Goal: Task Accomplishment & Management: Use online tool/utility

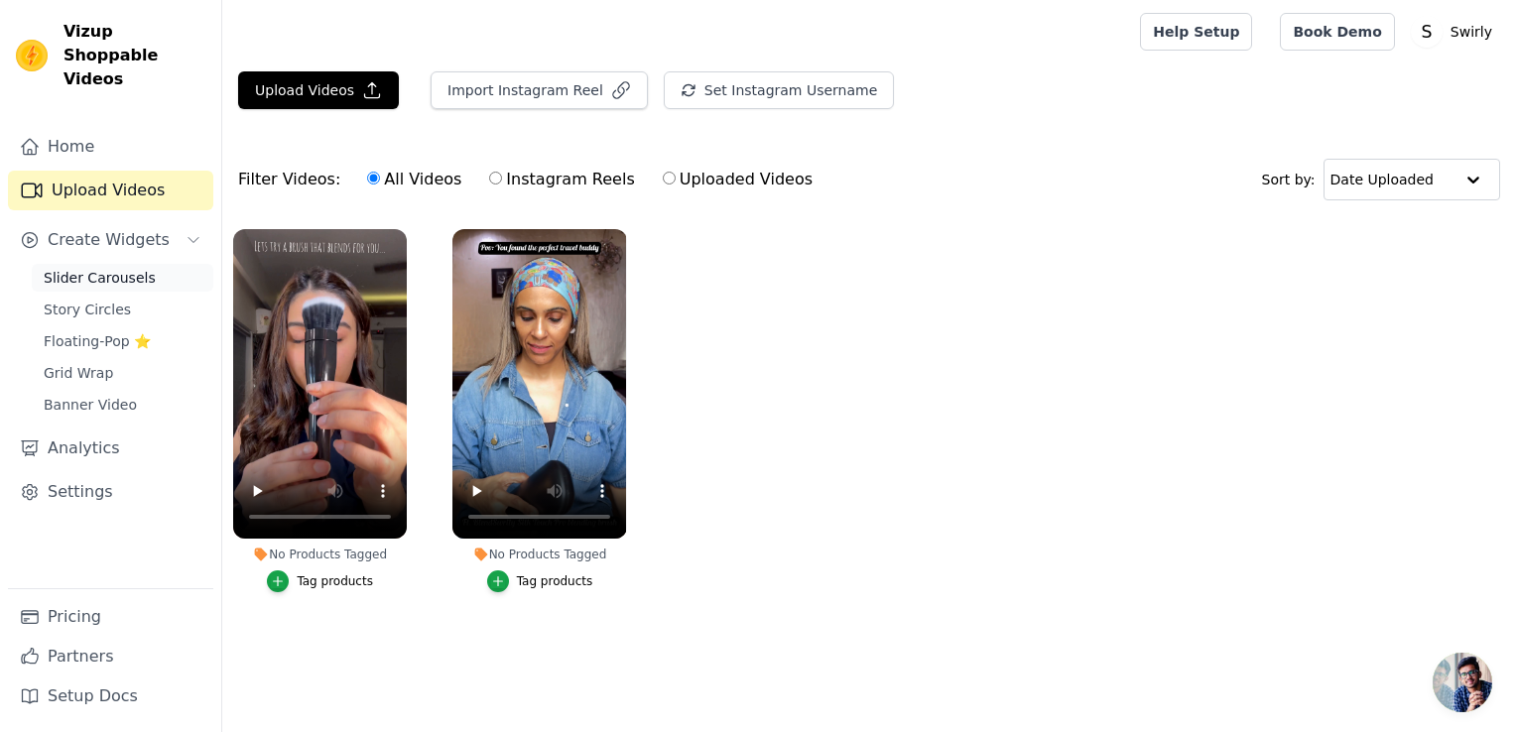
click at [95, 268] on span "Slider Carousels" at bounding box center [100, 278] width 112 height 20
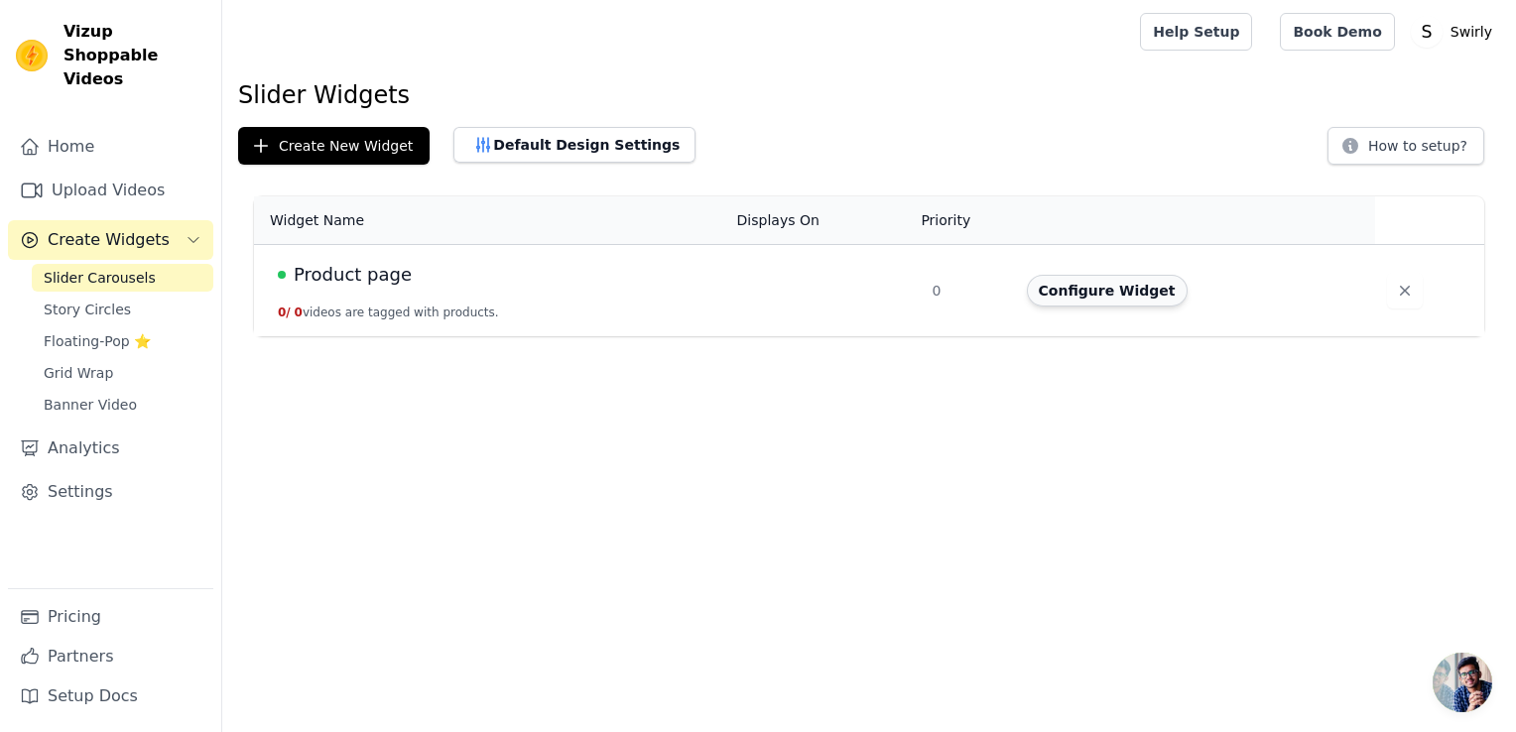
click at [1097, 284] on button "Configure Widget" at bounding box center [1107, 291] width 161 height 32
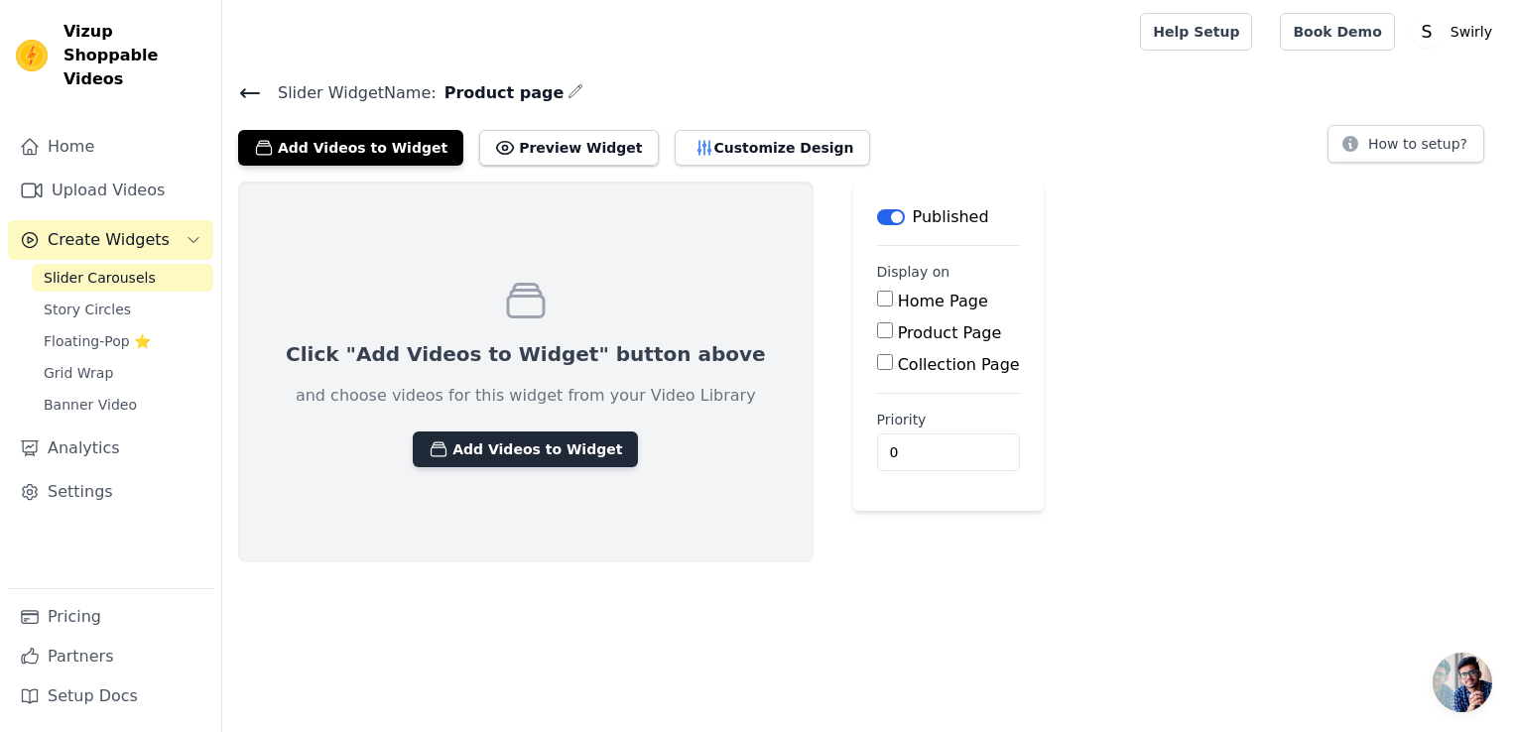
click at [548, 445] on button "Add Videos to Widget" at bounding box center [525, 450] width 225 height 36
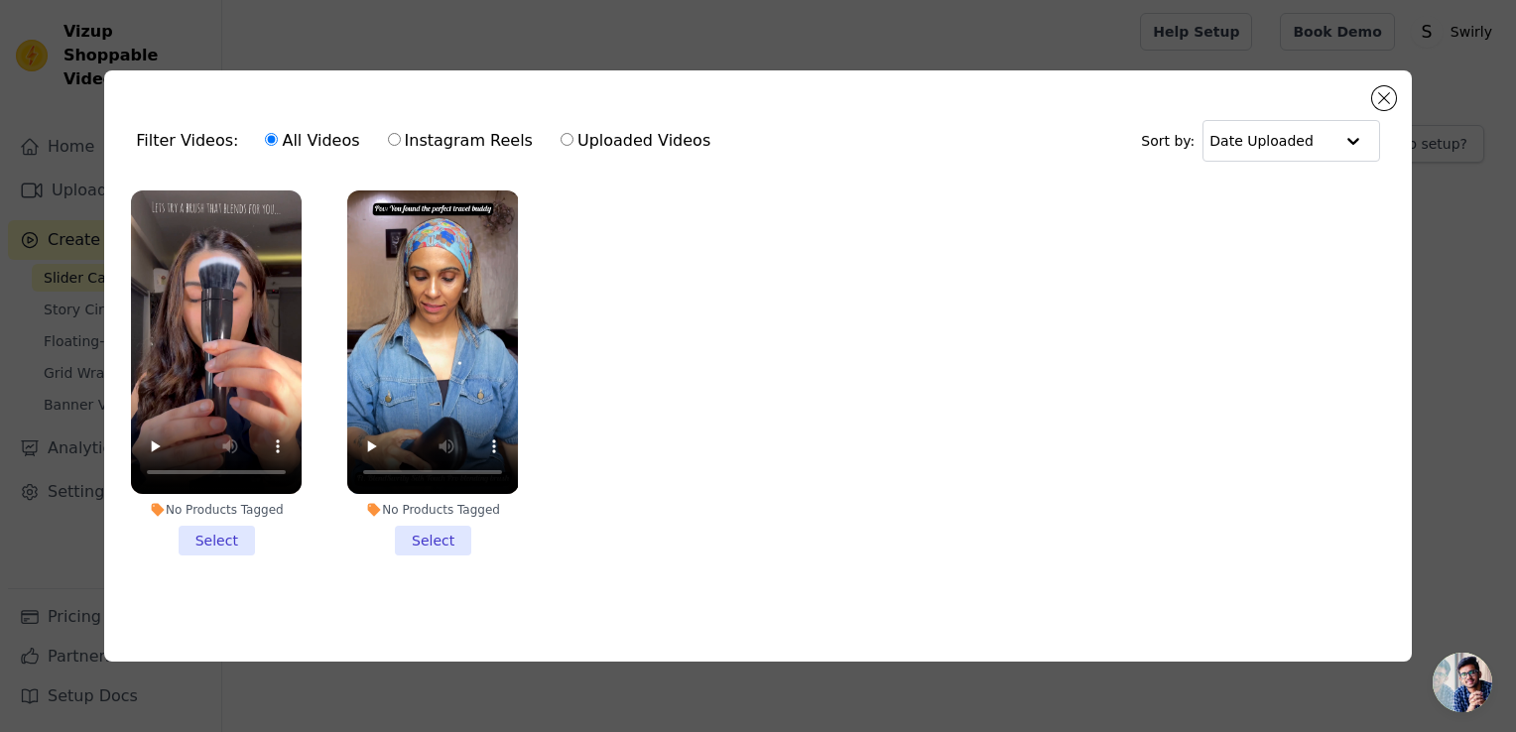
click at [224, 543] on li "No Products Tagged Select" at bounding box center [216, 373] width 171 height 365
click at [0, 0] on input "No Products Tagged Select" at bounding box center [0, 0] width 0 height 0
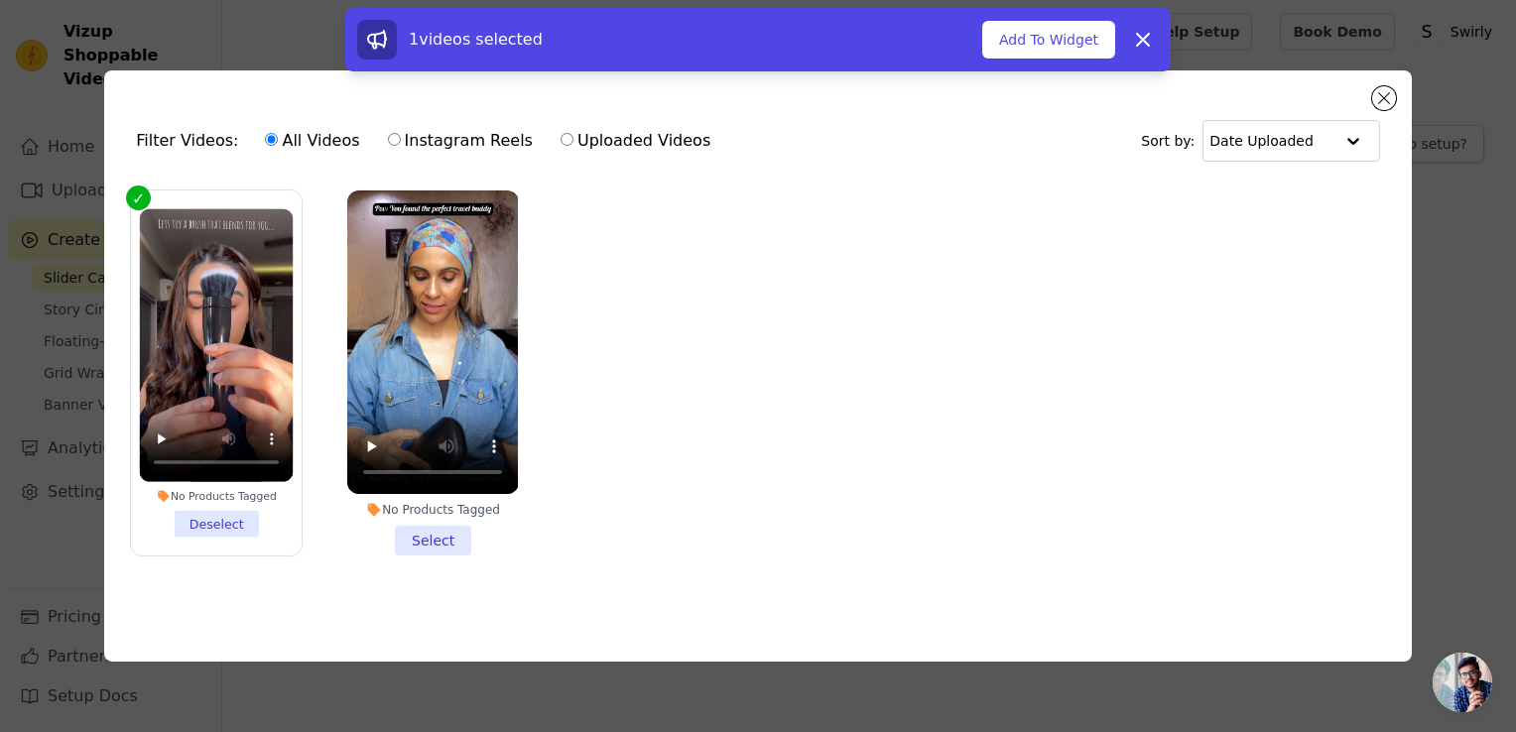
click at [426, 530] on li "No Products Tagged Select" at bounding box center [432, 373] width 171 height 365
click at [0, 0] on input "No Products Tagged Select" at bounding box center [0, 0] width 0 height 0
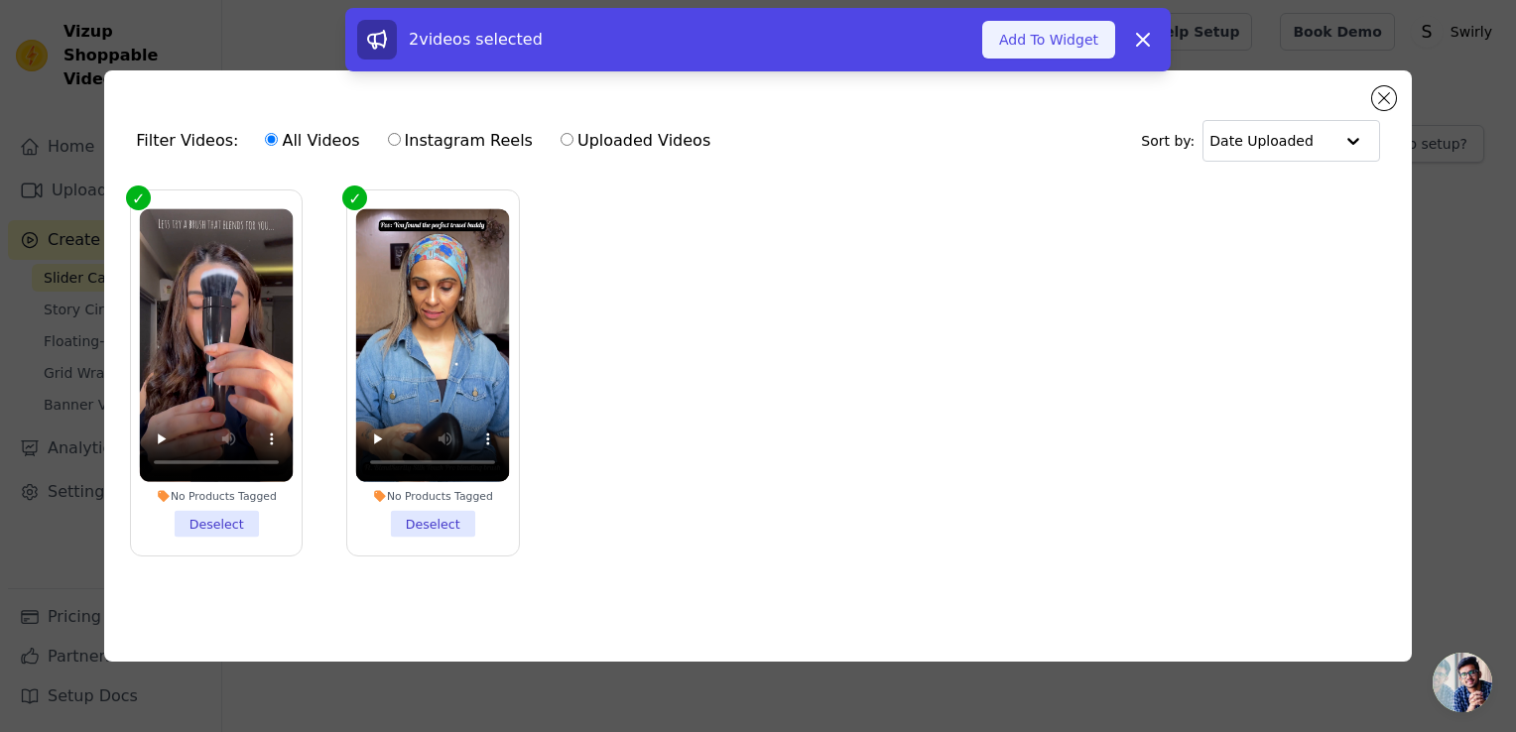
click at [1082, 34] on button "Add To Widget" at bounding box center [1048, 40] width 133 height 38
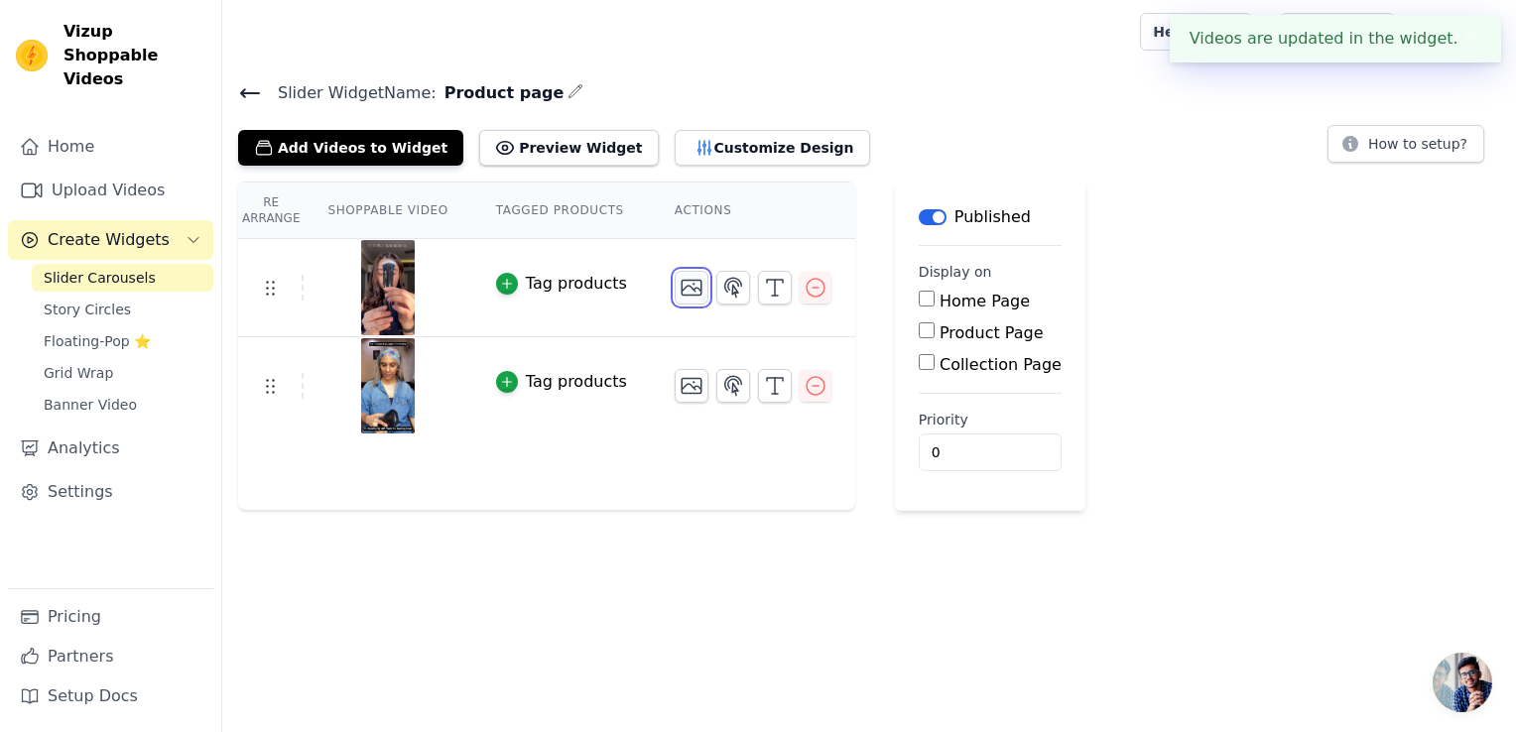
click at [682, 292] on icon "button" at bounding box center [692, 288] width 20 height 15
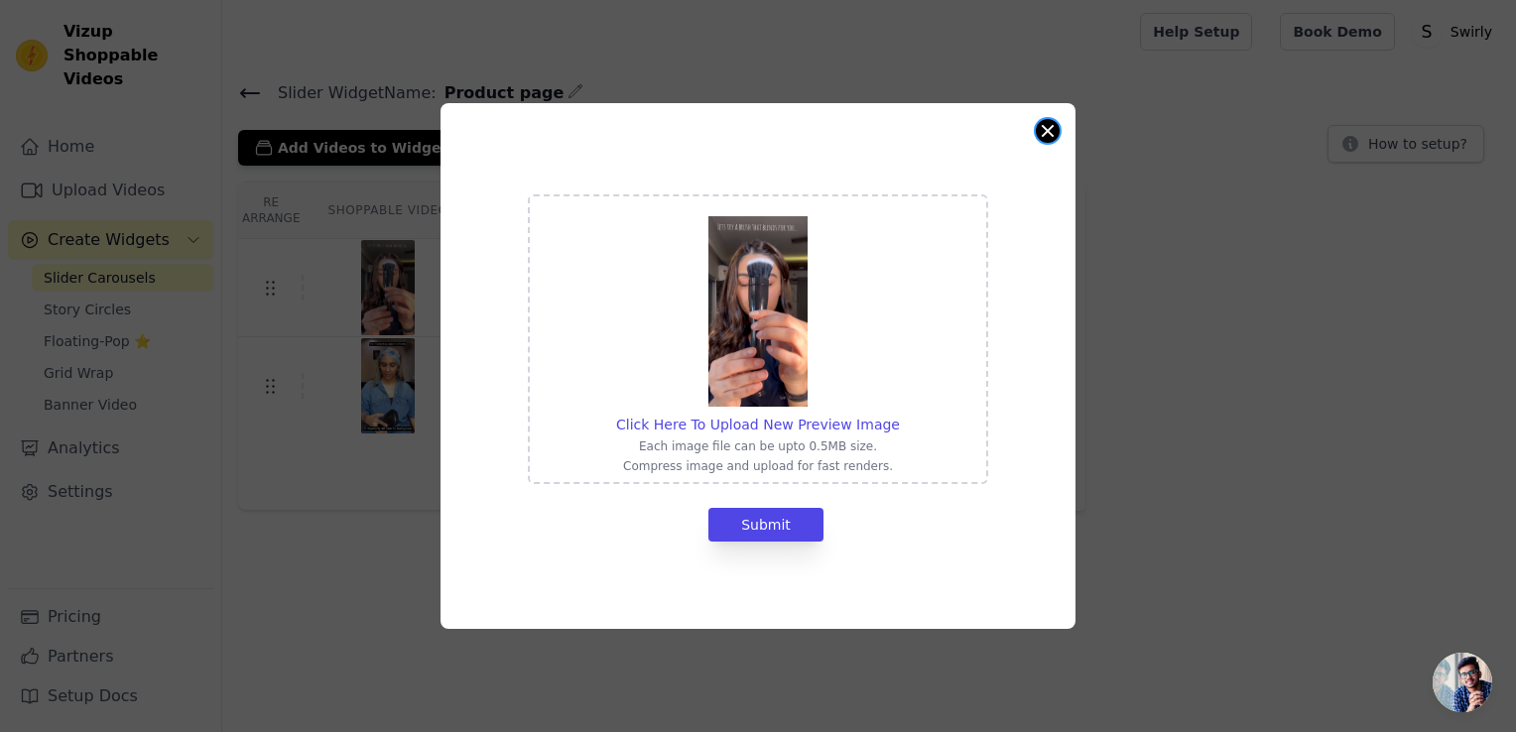
click at [1048, 127] on button "Close modal" at bounding box center [1048, 131] width 24 height 24
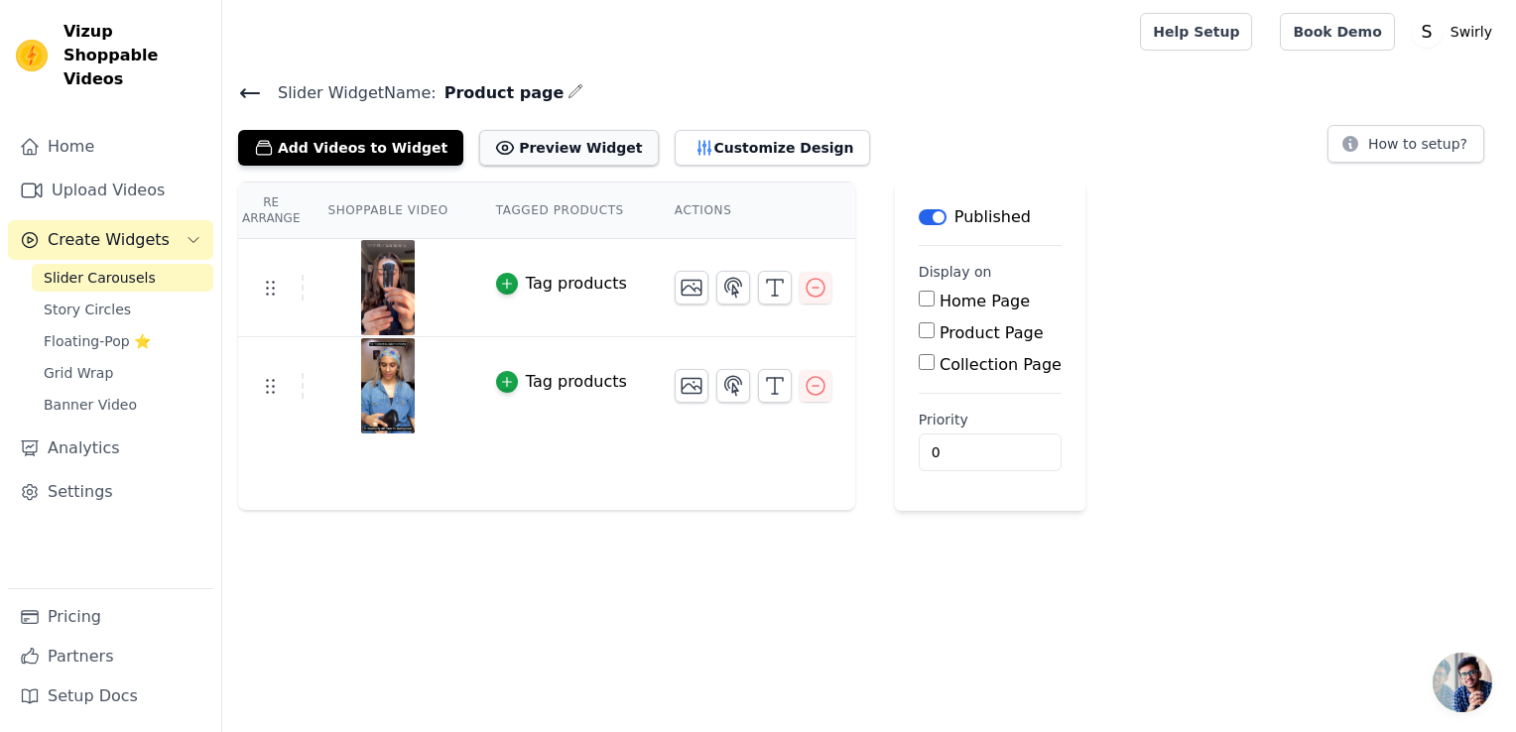
click at [517, 144] on button "Preview Widget" at bounding box center [568, 148] width 179 height 36
click at [122, 331] on span "Floating-Pop ⭐" at bounding box center [97, 341] width 107 height 20
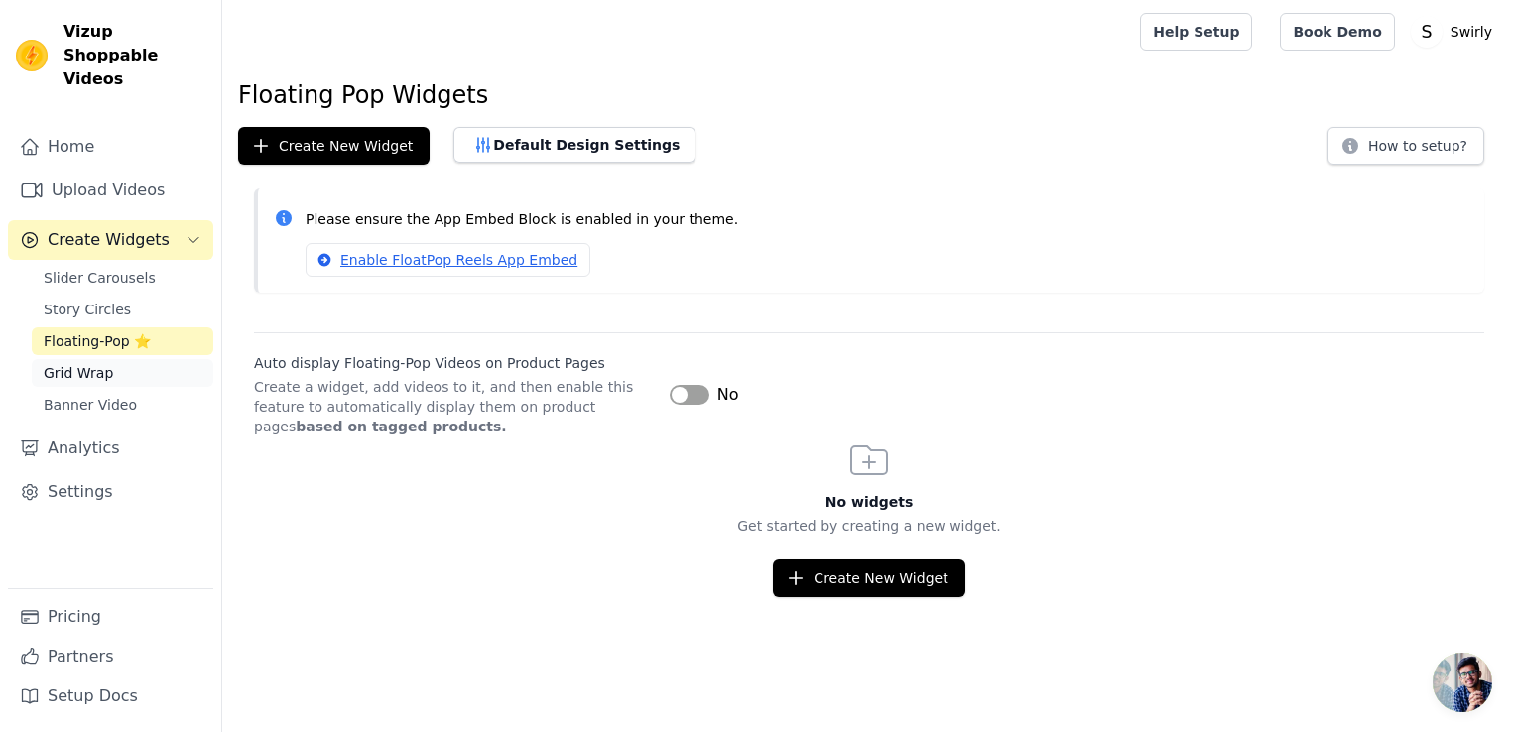
click at [109, 359] on link "Grid Wrap" at bounding box center [123, 373] width 182 height 28
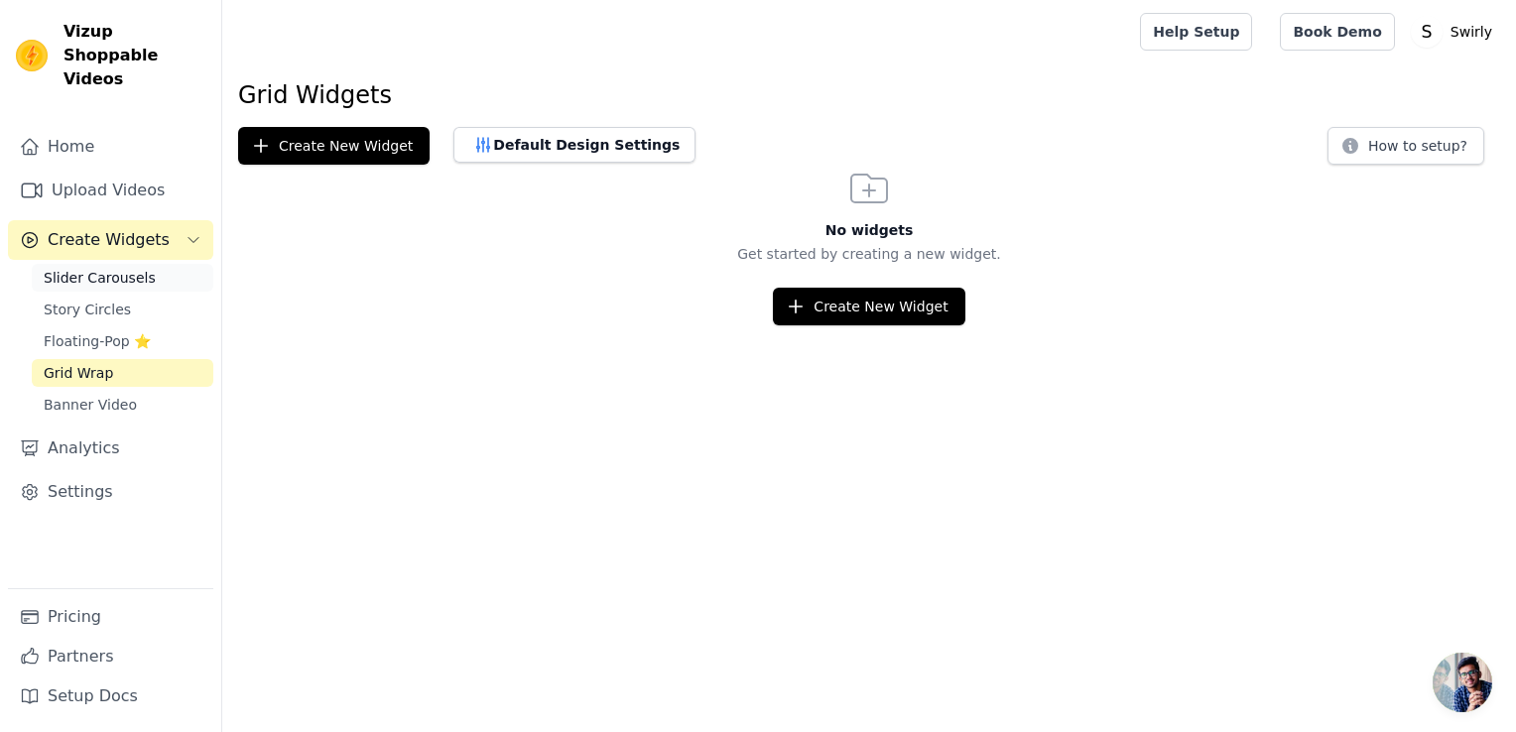
click at [111, 268] on span "Slider Carousels" at bounding box center [100, 278] width 112 height 20
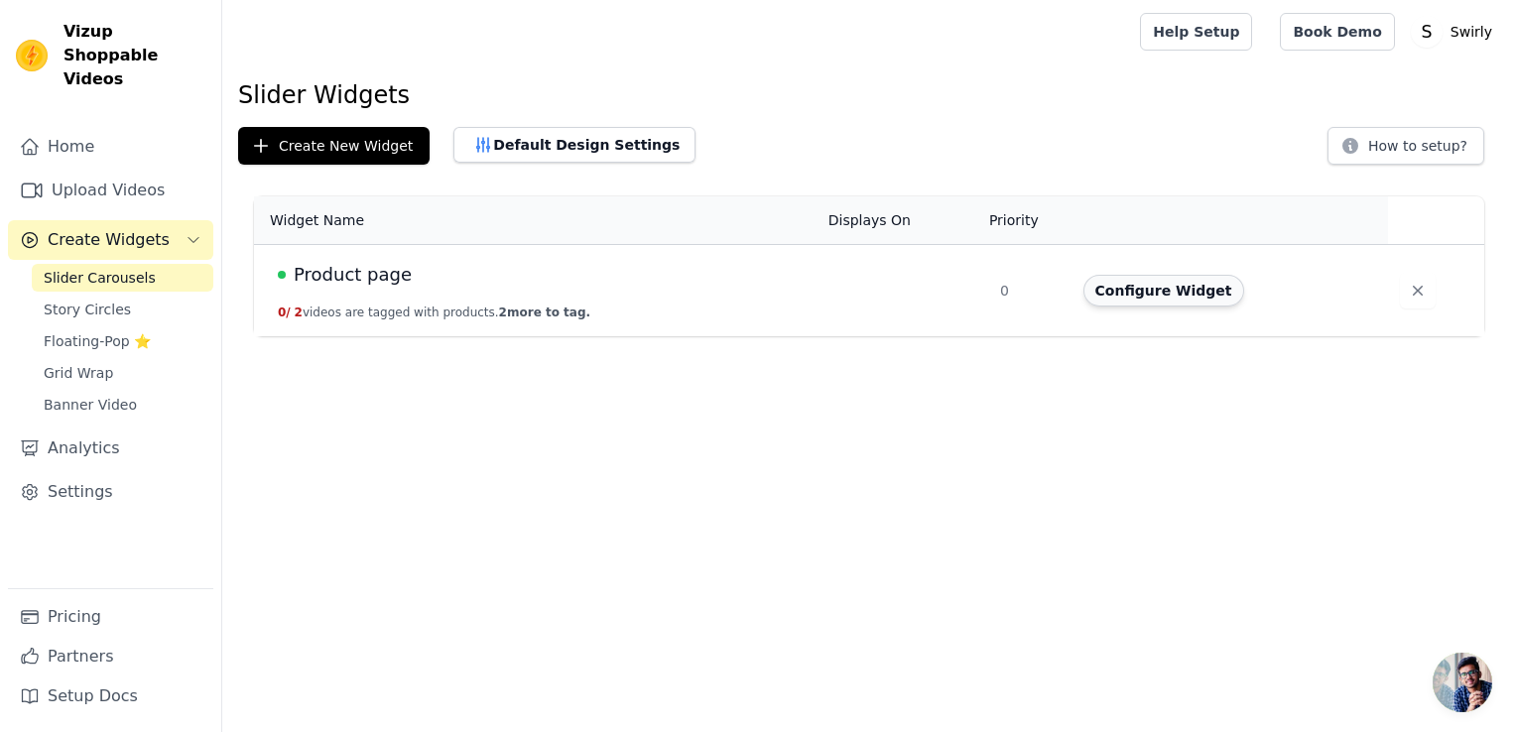
click at [1173, 282] on button "Configure Widget" at bounding box center [1164, 291] width 161 height 32
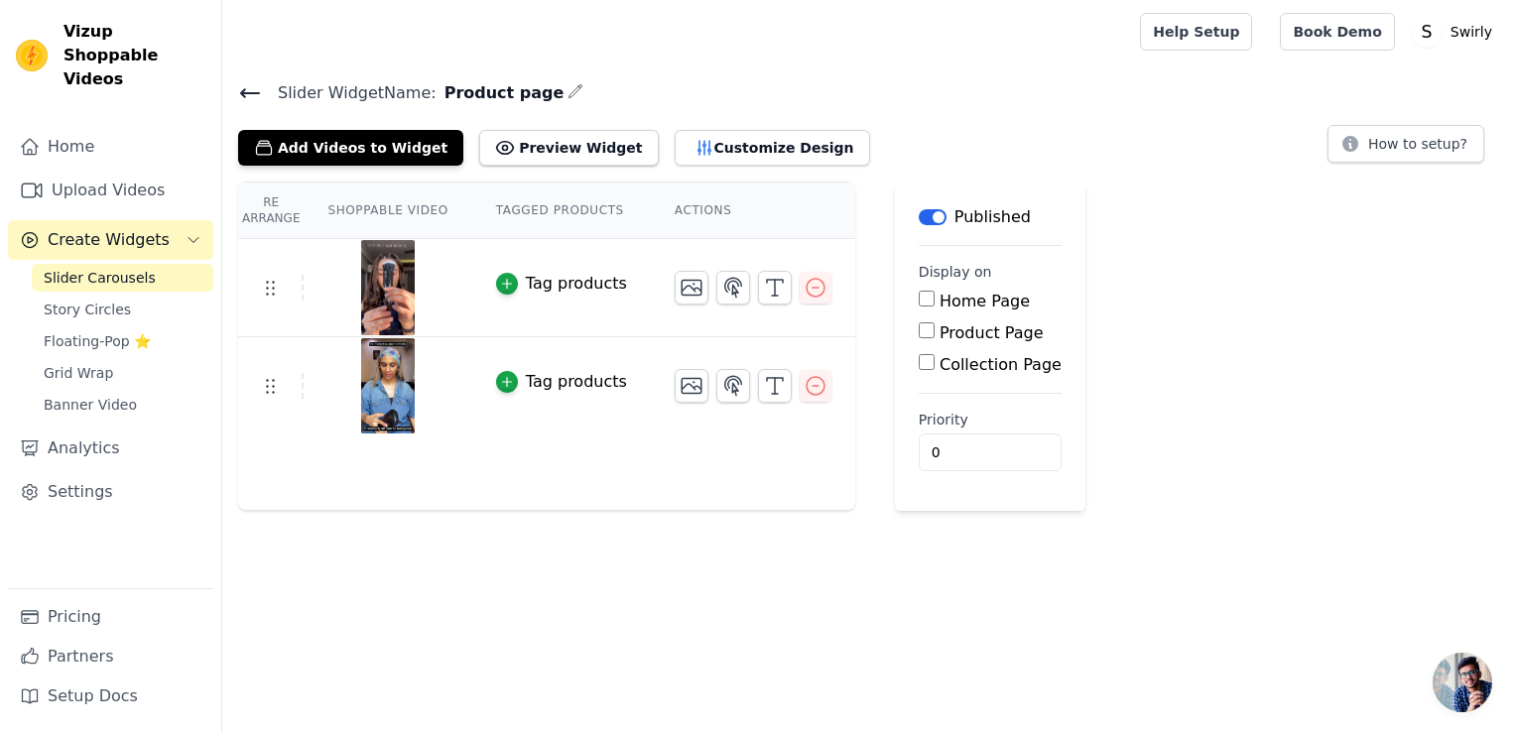
click at [919, 338] on div "Product Page" at bounding box center [990, 334] width 143 height 24
click at [919, 327] on input "Product Page" at bounding box center [927, 331] width 16 height 16
checkbox input "true"
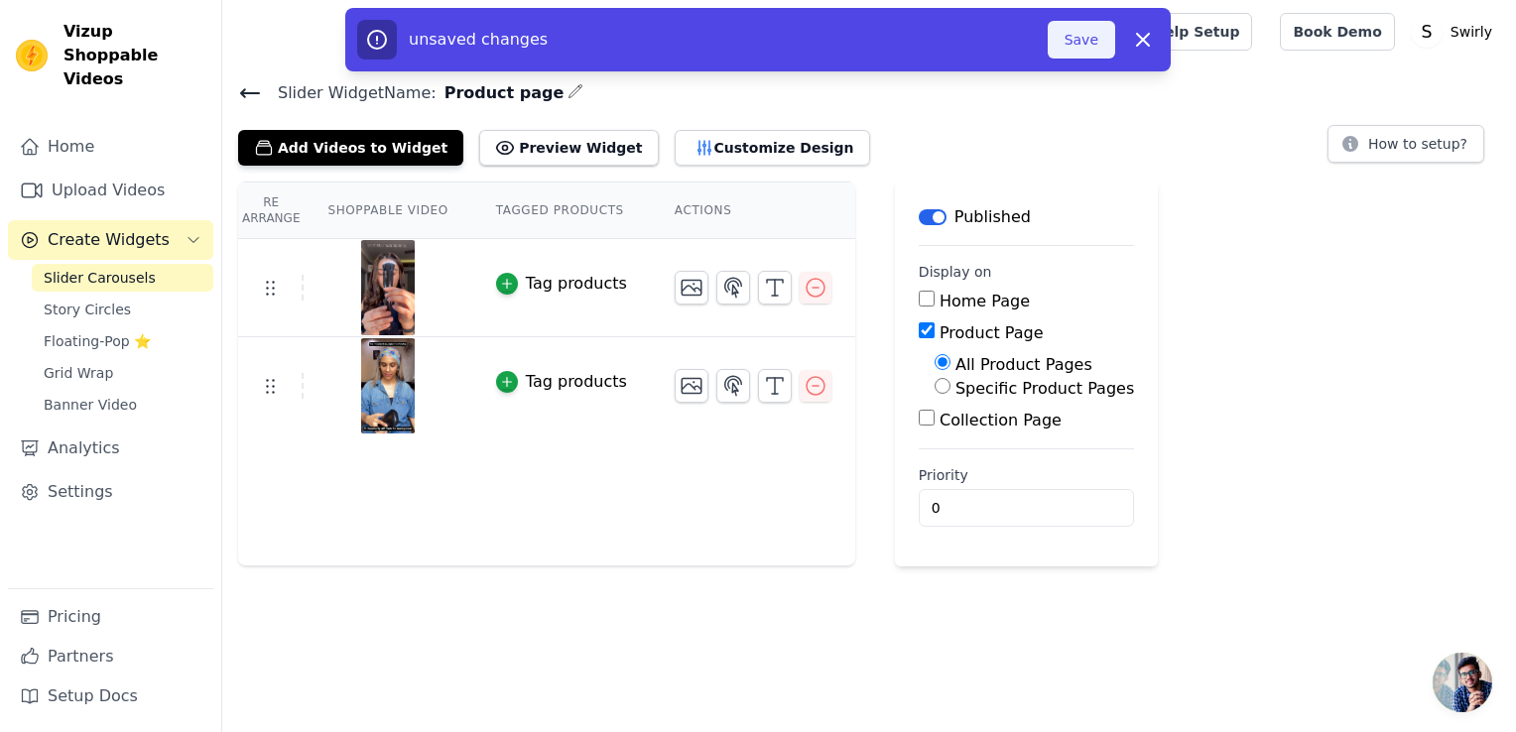
click at [1082, 36] on button "Save" at bounding box center [1081, 40] width 67 height 38
type input "1"
click at [1039, 500] on input "1" at bounding box center [1026, 508] width 215 height 38
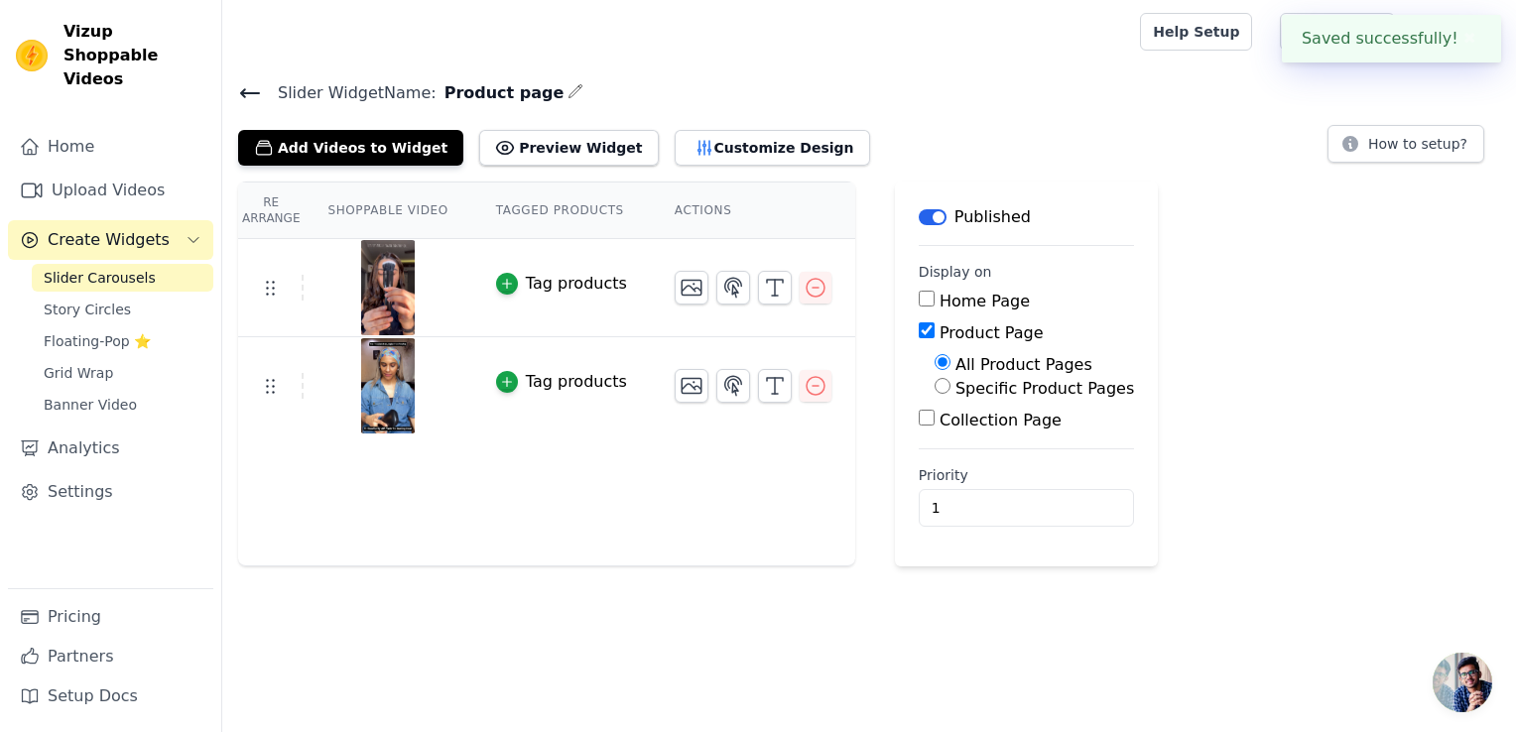
click at [919, 296] on input "Home Page" at bounding box center [927, 299] width 16 height 16
checkbox input "true"
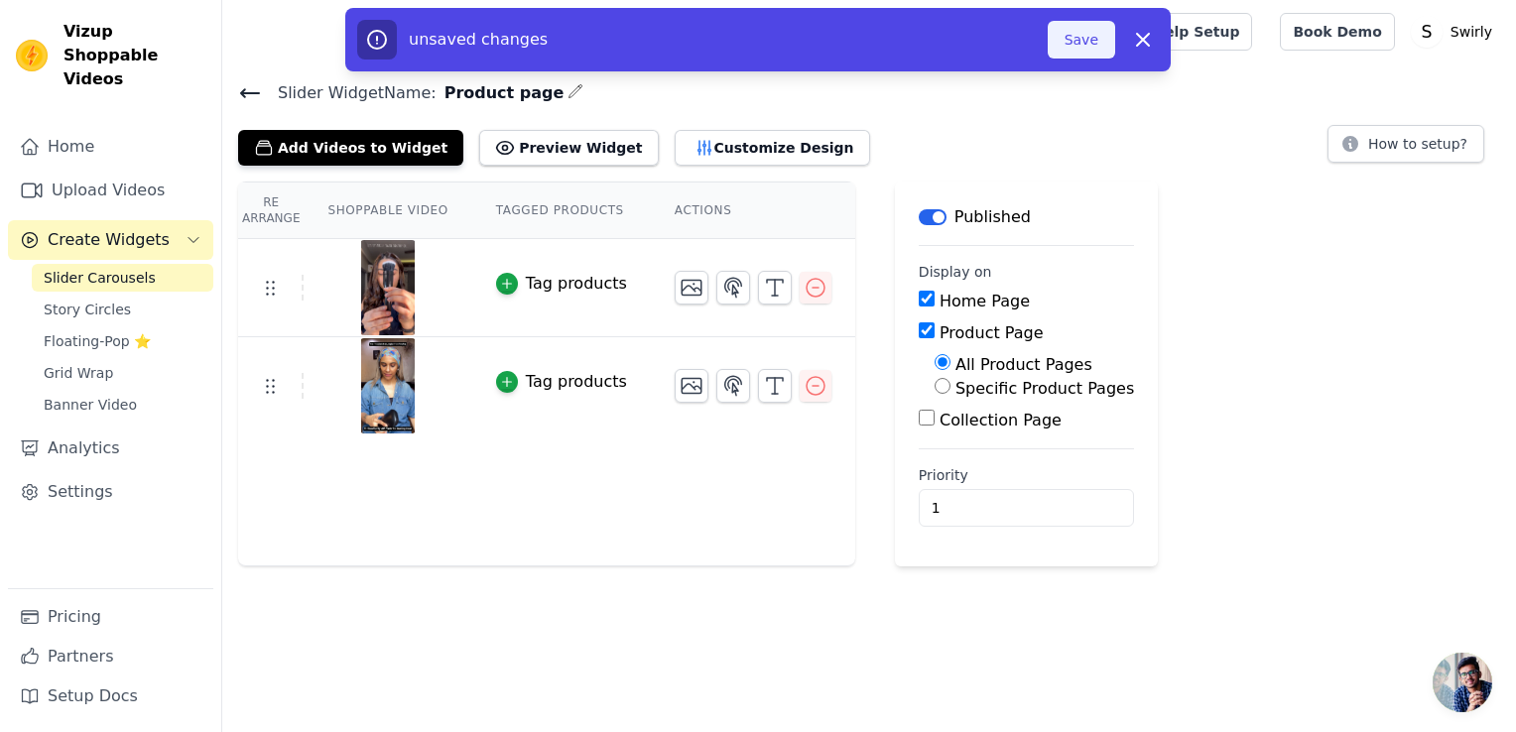
click at [1086, 39] on button "Save" at bounding box center [1081, 40] width 67 height 38
click at [570, 89] on icon "button" at bounding box center [576, 90] width 13 height 13
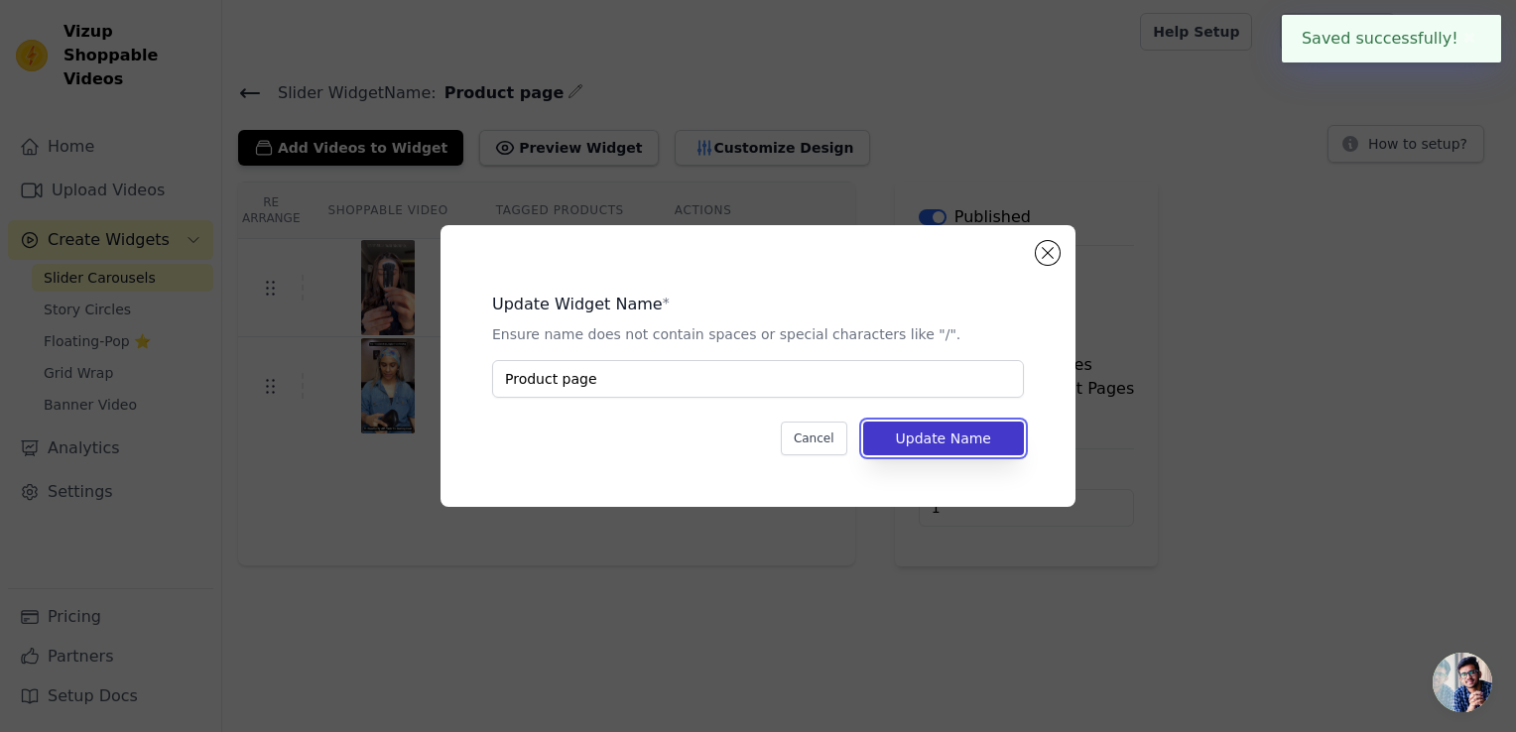
click at [930, 447] on button "Update Name" at bounding box center [943, 439] width 161 height 34
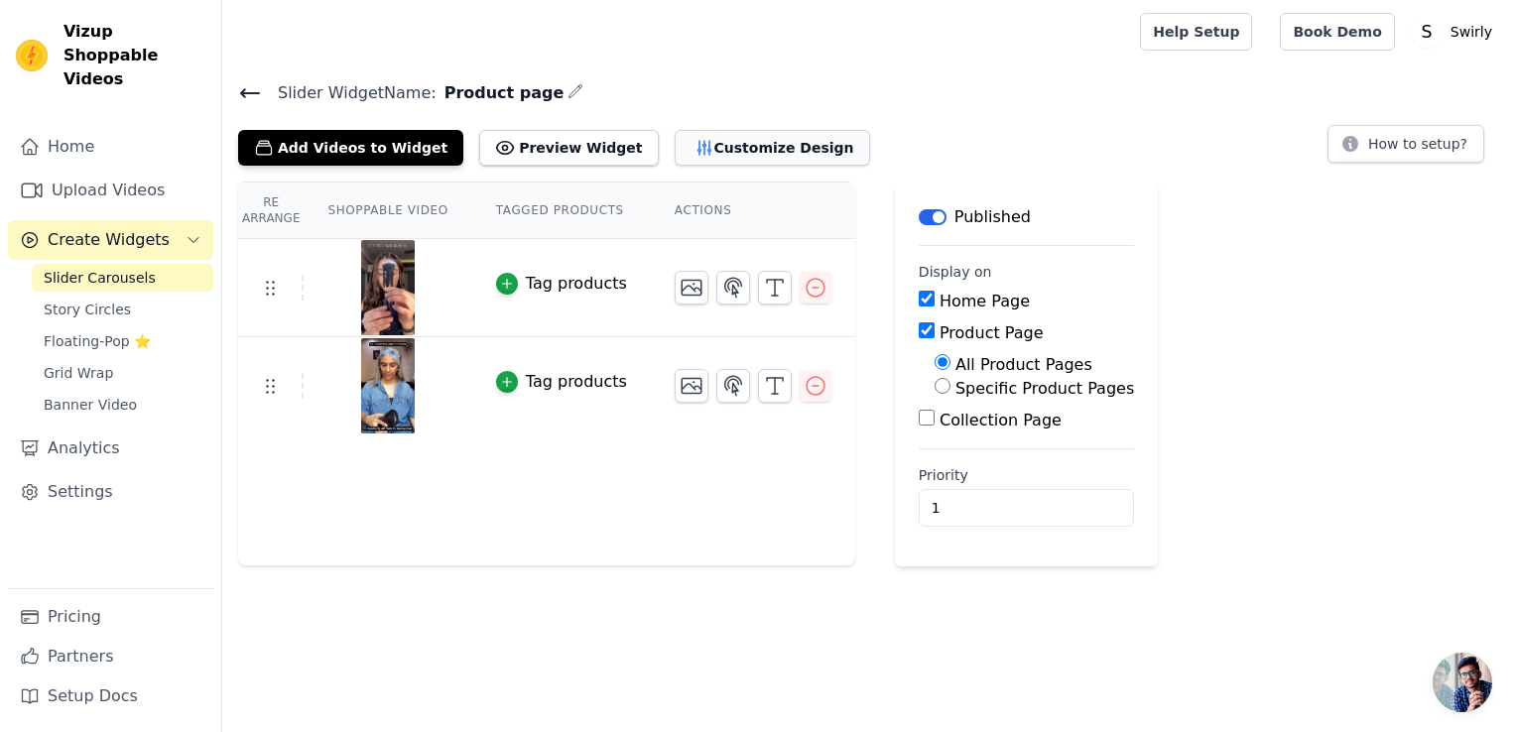
click at [774, 144] on button "Customize Design" at bounding box center [772, 148] width 195 height 36
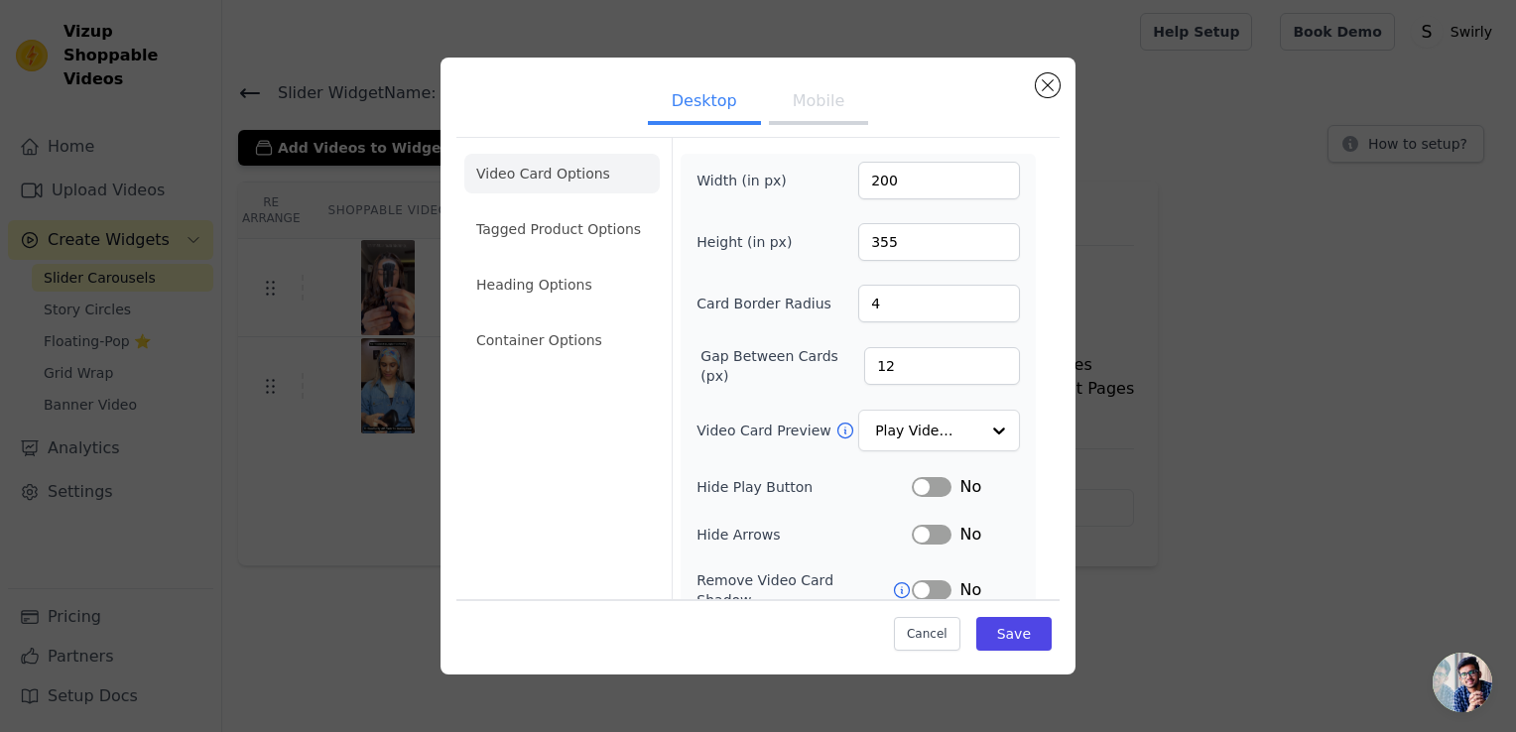
click at [811, 104] on button "Mobile" at bounding box center [818, 103] width 99 height 44
click at [965, 431] on div "Play Video In Loop" at bounding box center [939, 432] width 162 height 44
click at [978, 428] on div at bounding box center [998, 432] width 40 height 40
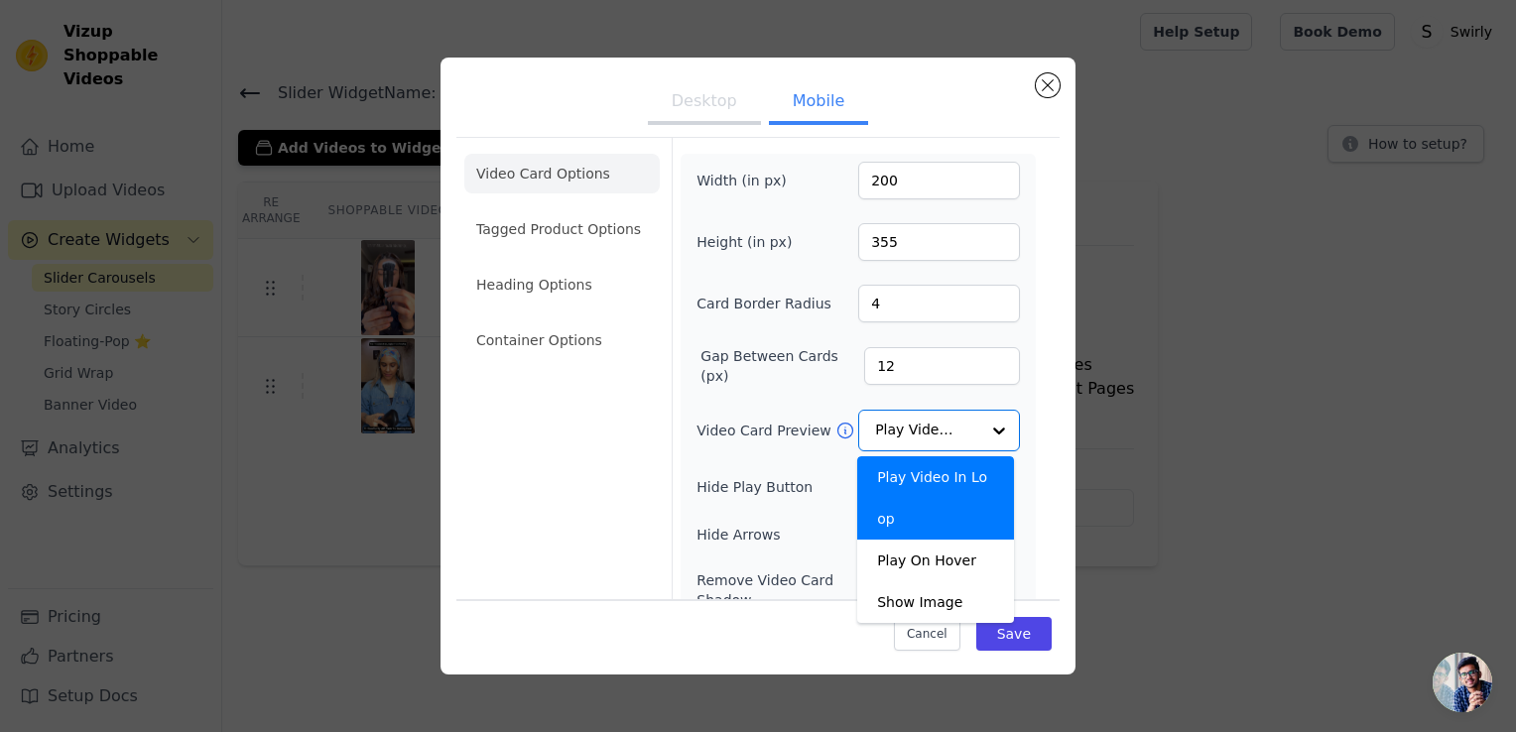
click at [663, 471] on div "Video Card Options Tagged Product Options Heading Options Container Options Wid…" at bounding box center [757, 477] width 603 height 680
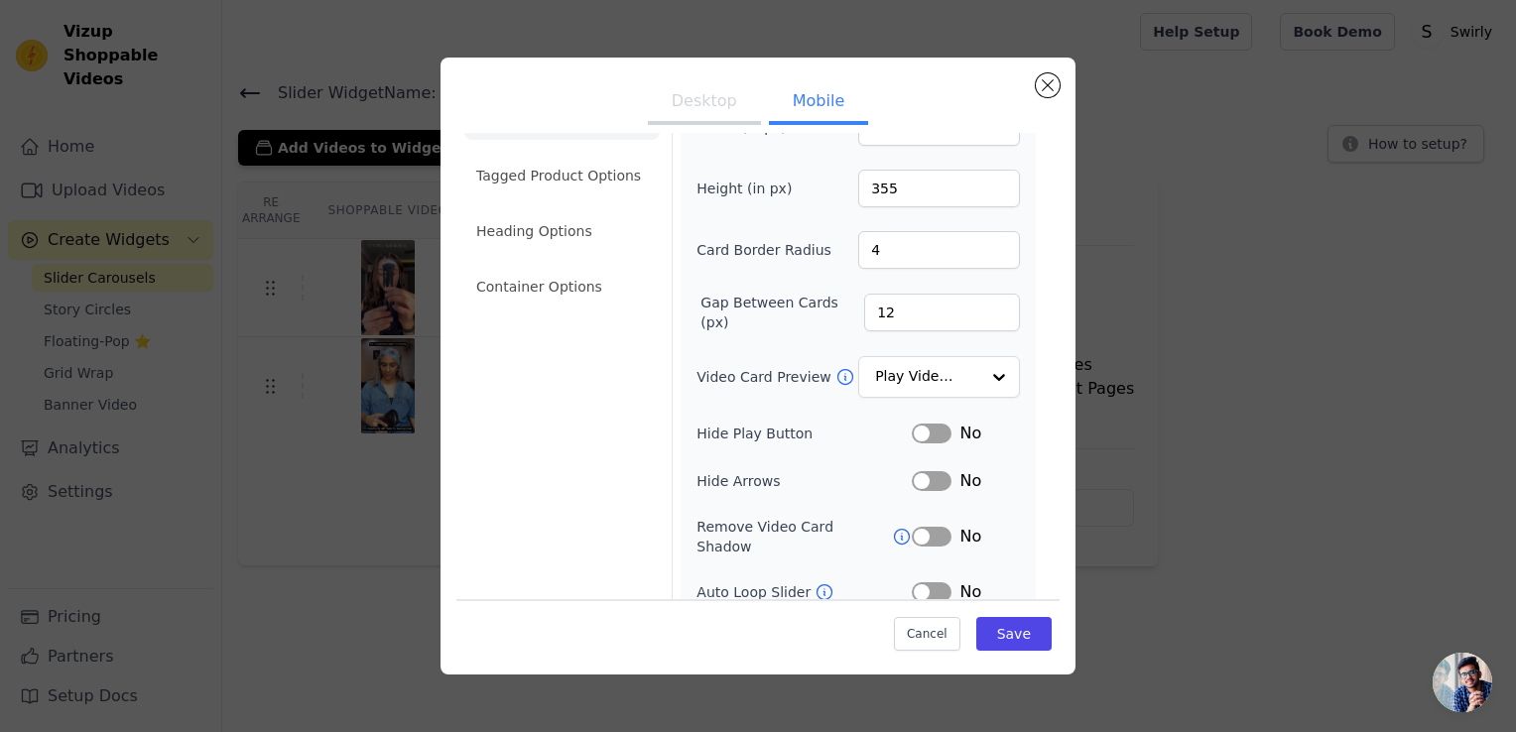
scroll to position [99, 0]
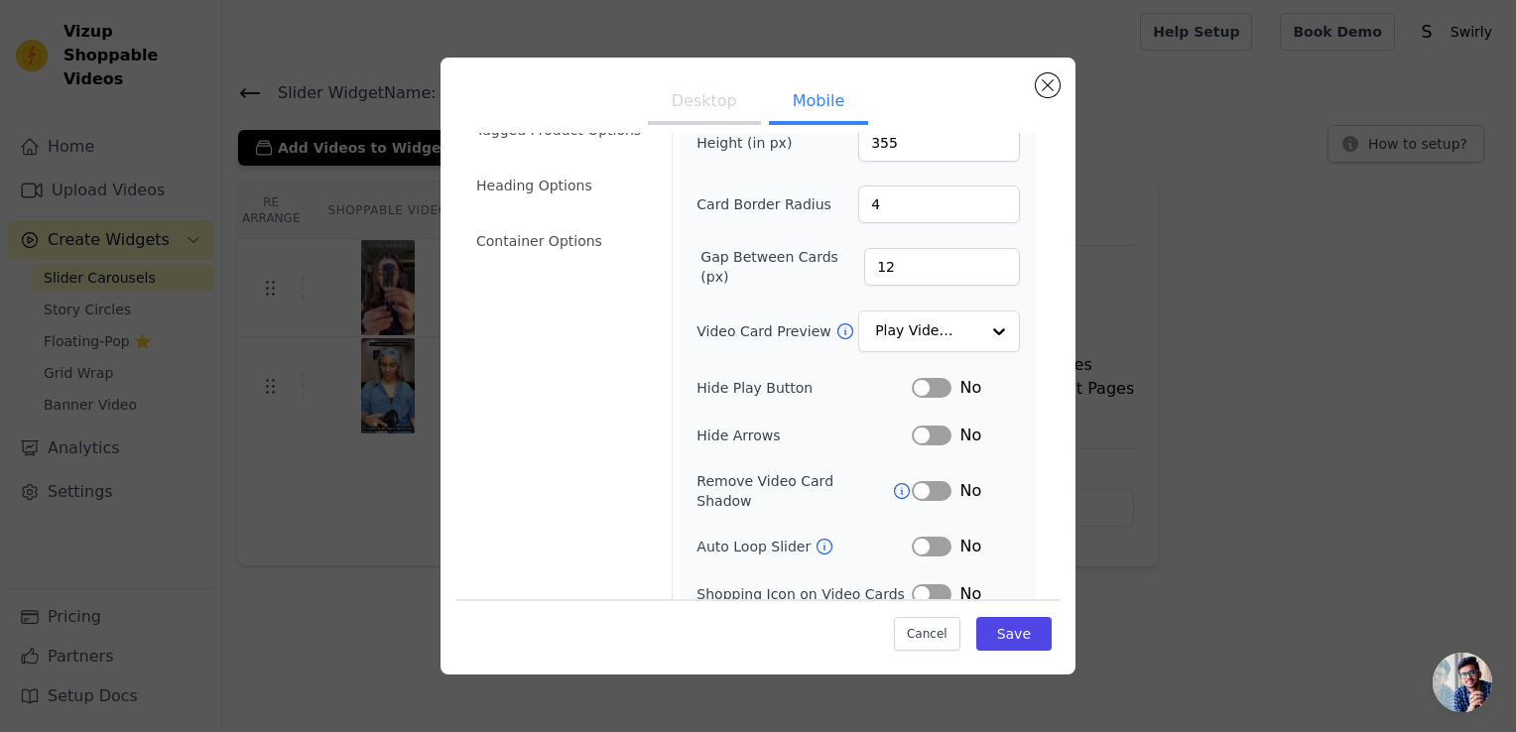
click at [892, 481] on icon at bounding box center [902, 491] width 20 height 20
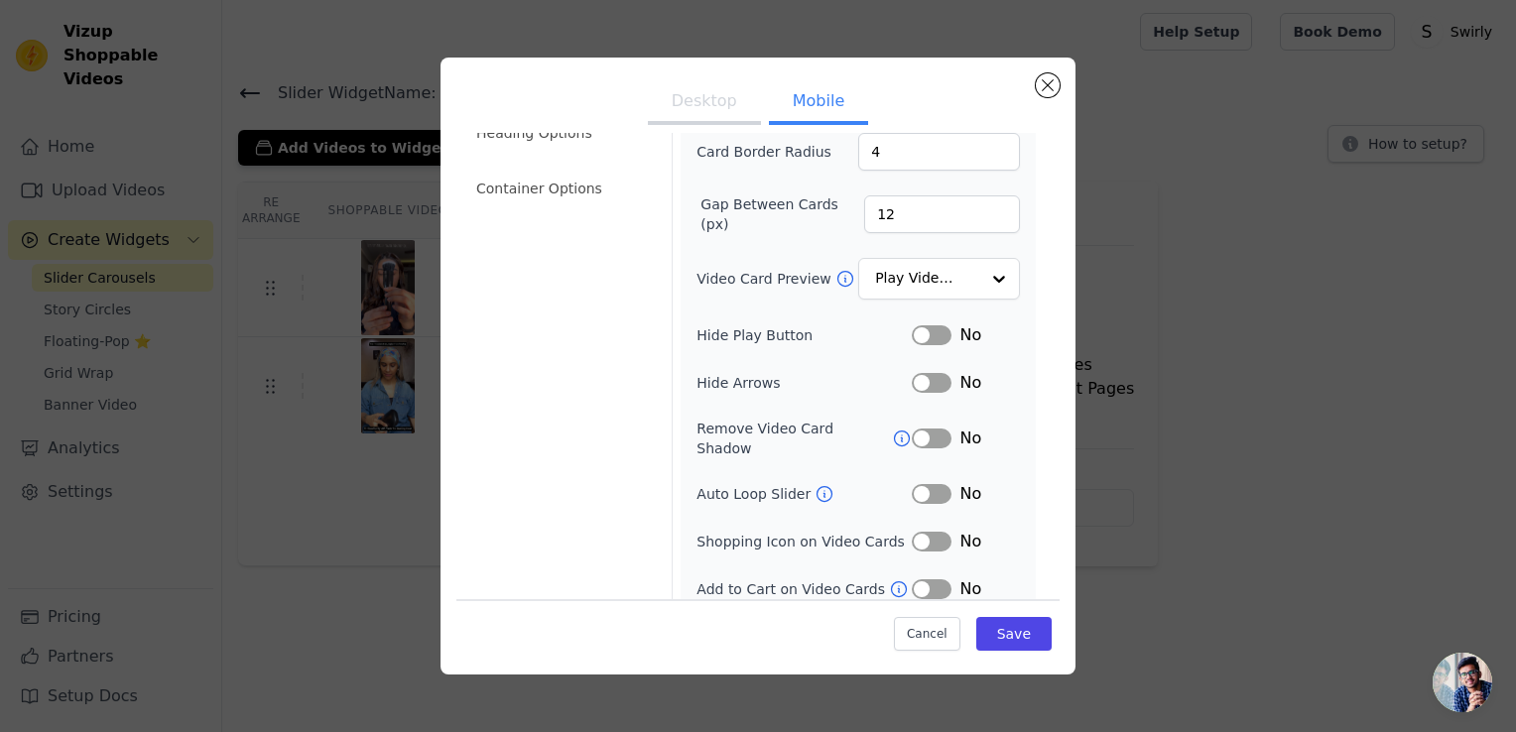
scroll to position [195, 0]
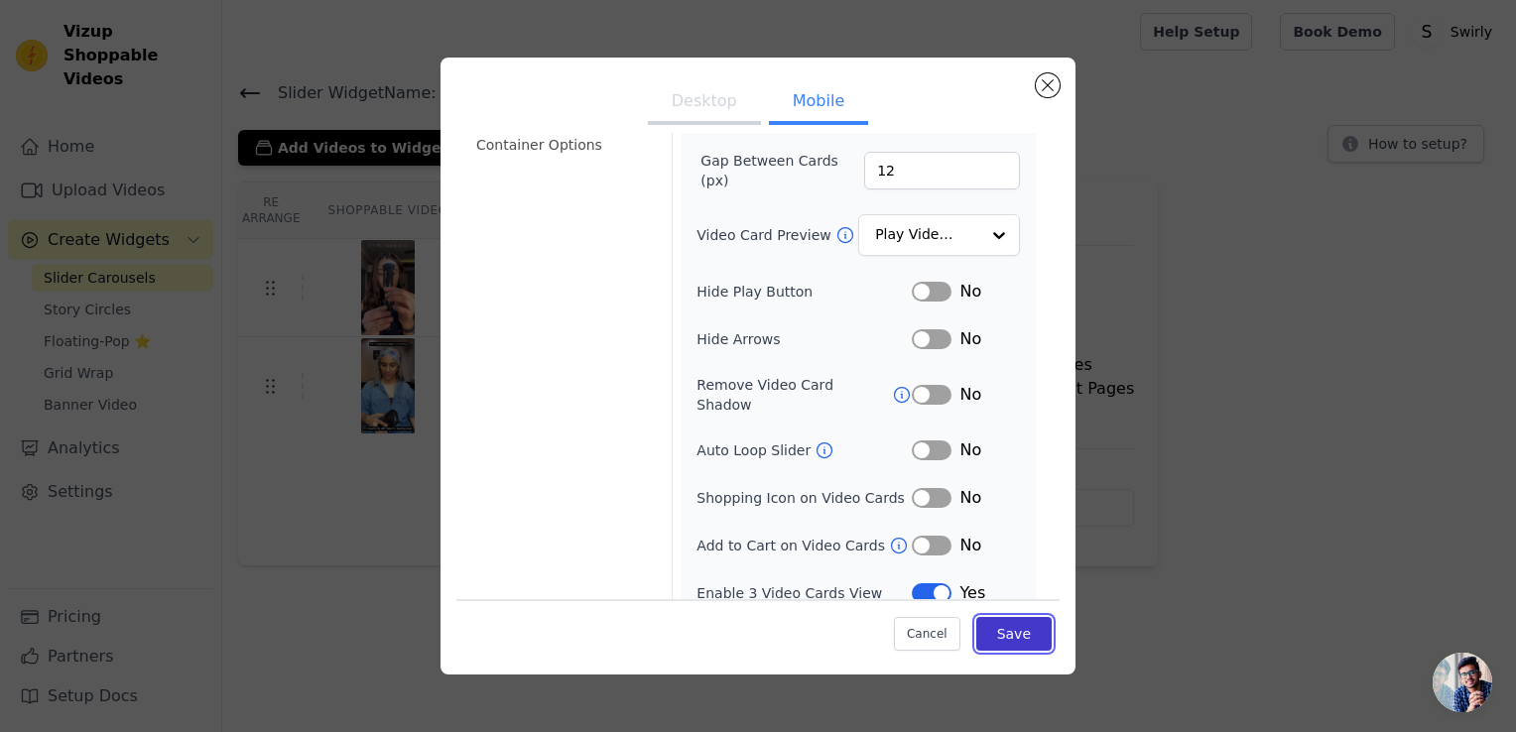
click at [1016, 629] on button "Save" at bounding box center [1013, 634] width 75 height 34
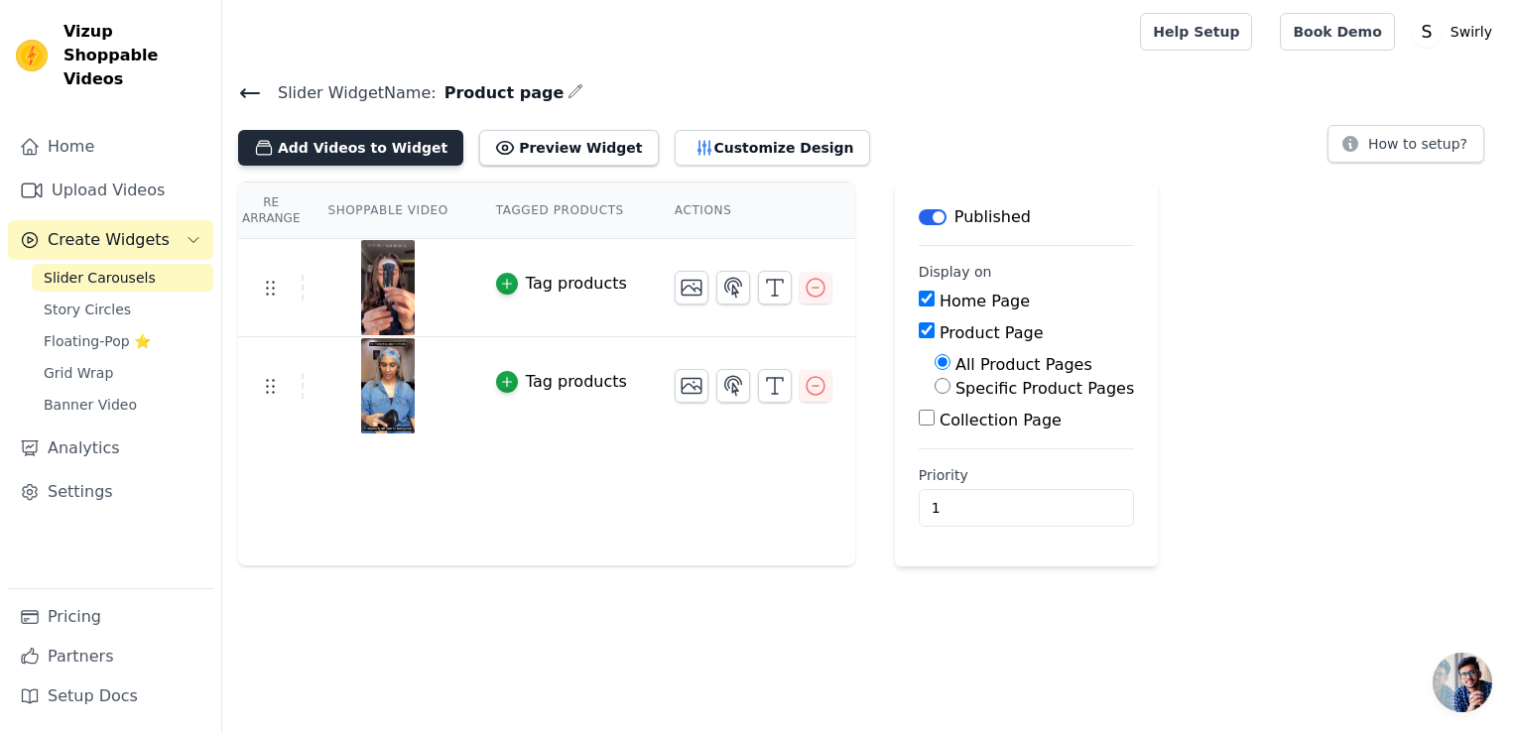
click at [362, 147] on button "Add Videos to Widget" at bounding box center [350, 148] width 225 height 36
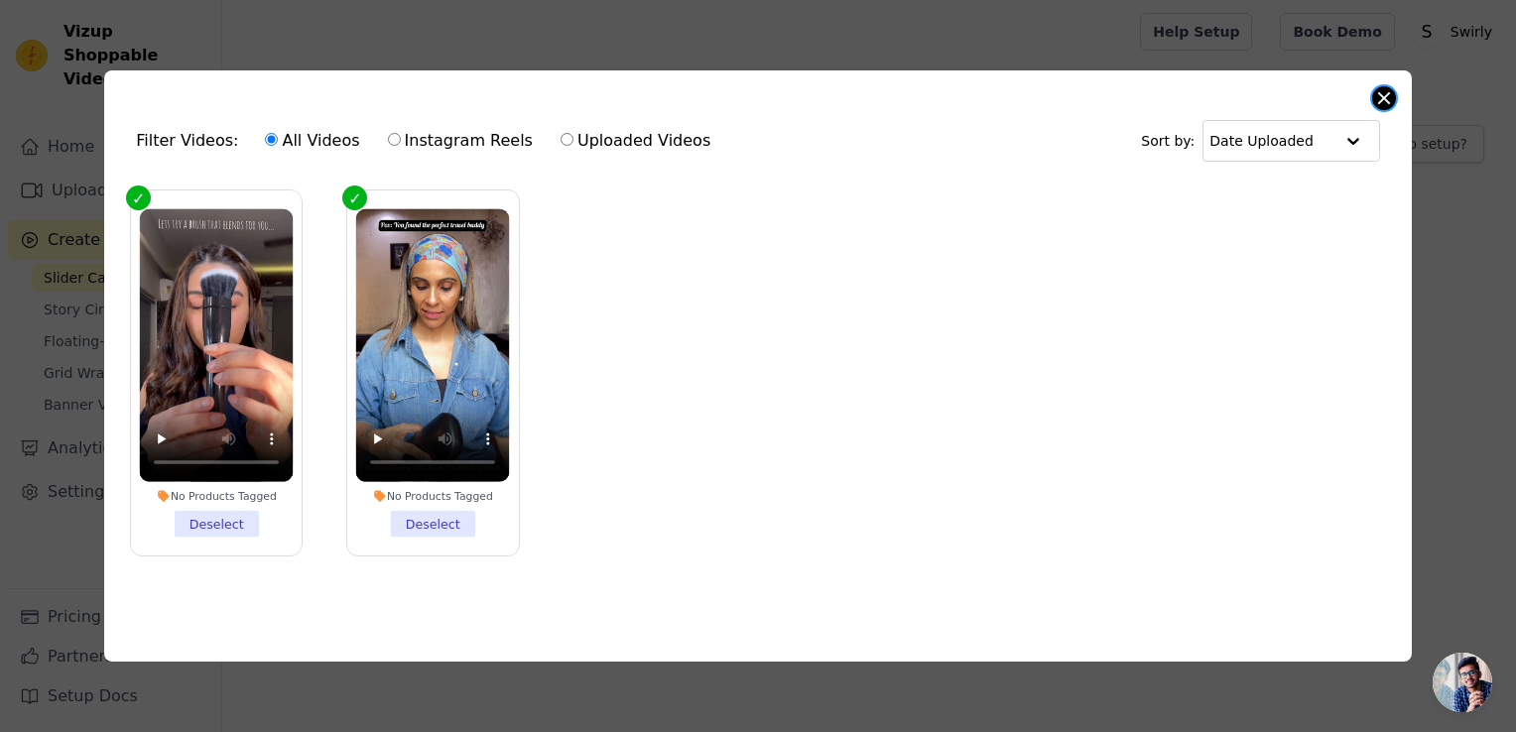
click at [1380, 89] on button "Close modal" at bounding box center [1384, 98] width 24 height 24
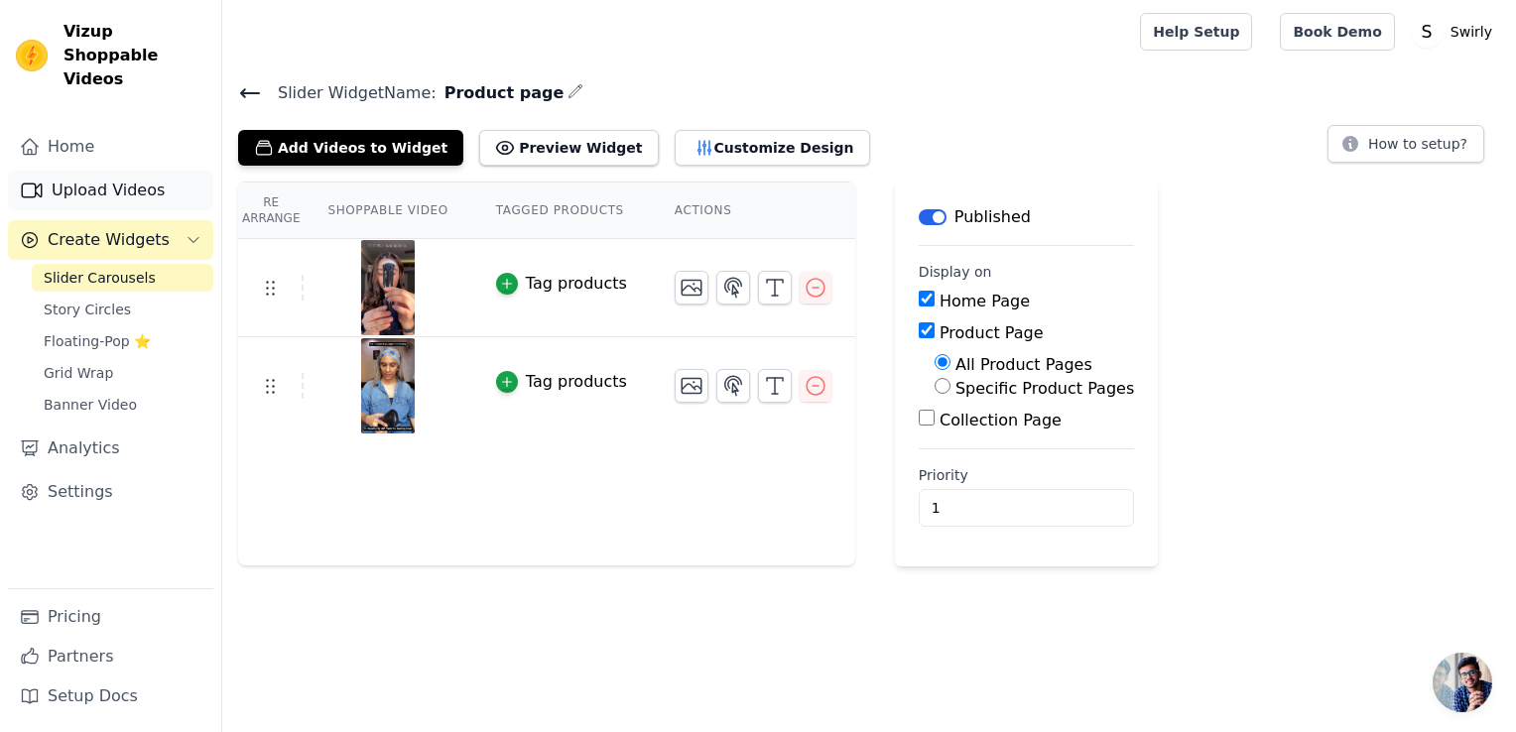
click at [104, 171] on link "Upload Videos" at bounding box center [110, 191] width 205 height 40
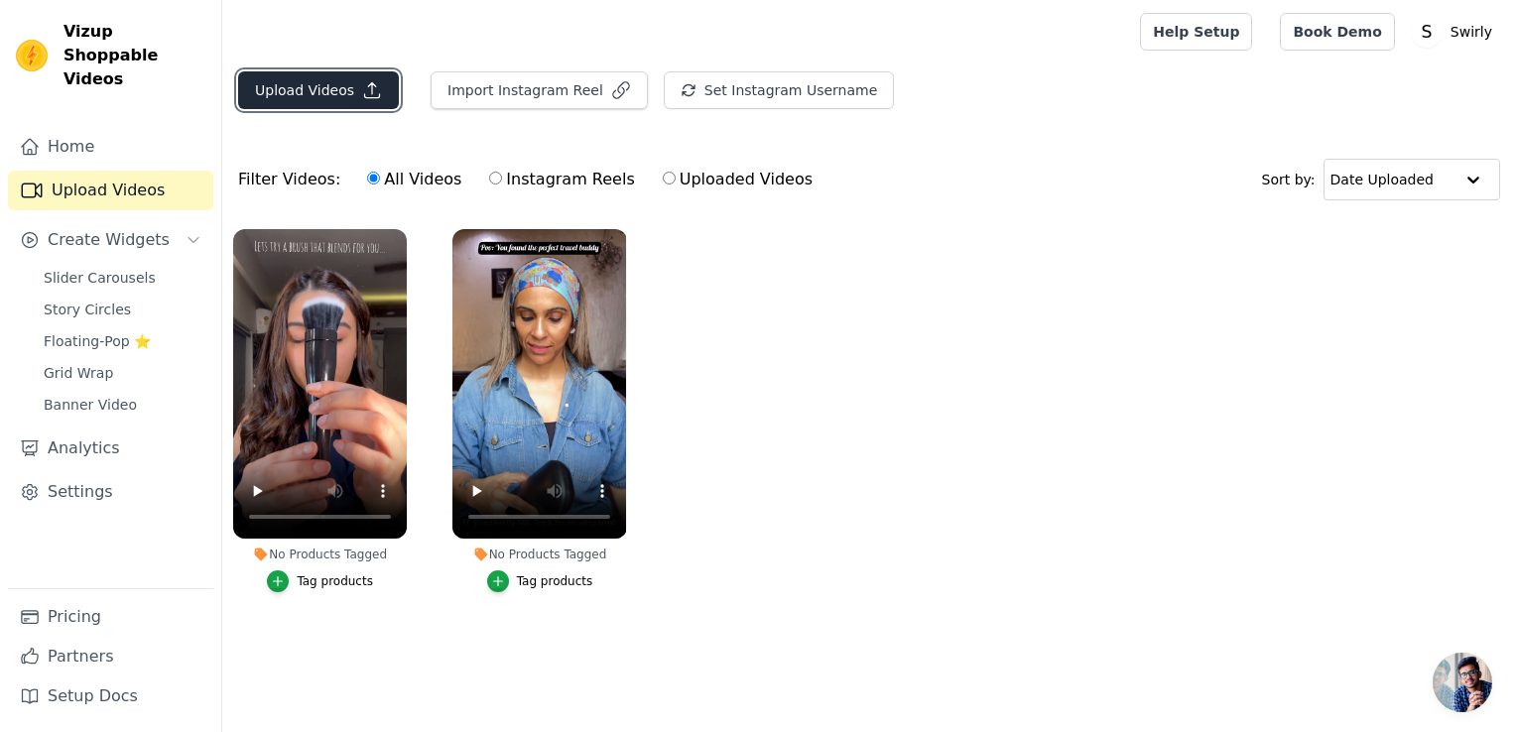
click at [327, 97] on button "Upload Videos" at bounding box center [318, 90] width 161 height 38
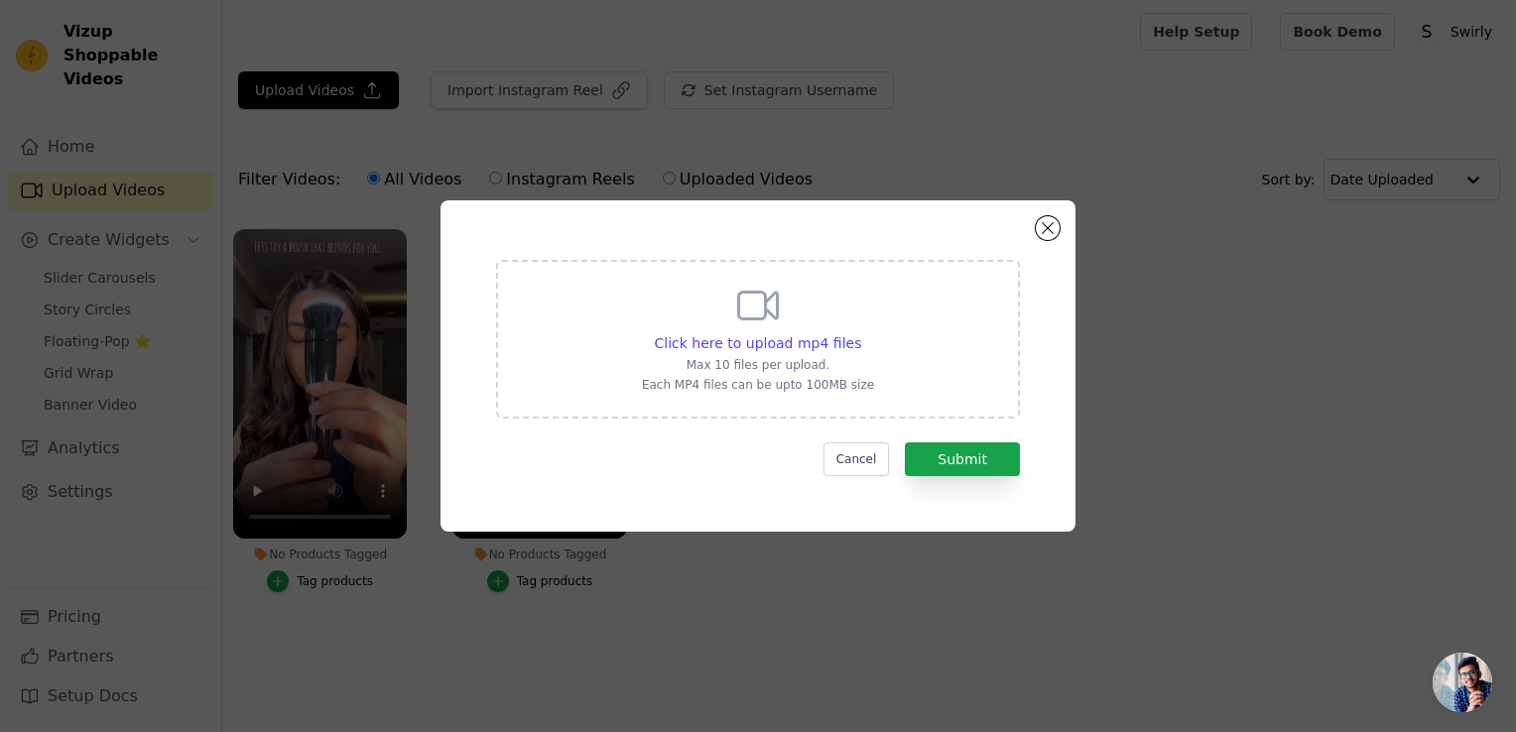
click at [784, 291] on div "Click here to upload mp4 files Max 10 files per upload. Each MP4 files can be u…" at bounding box center [758, 337] width 232 height 111
click at [860, 332] on input "Click here to upload mp4 files Max 10 files per upload. Each MP4 files can be u…" at bounding box center [860, 332] width 1 height 1
type input "C:\fakepath\IMG_9507.MP4"
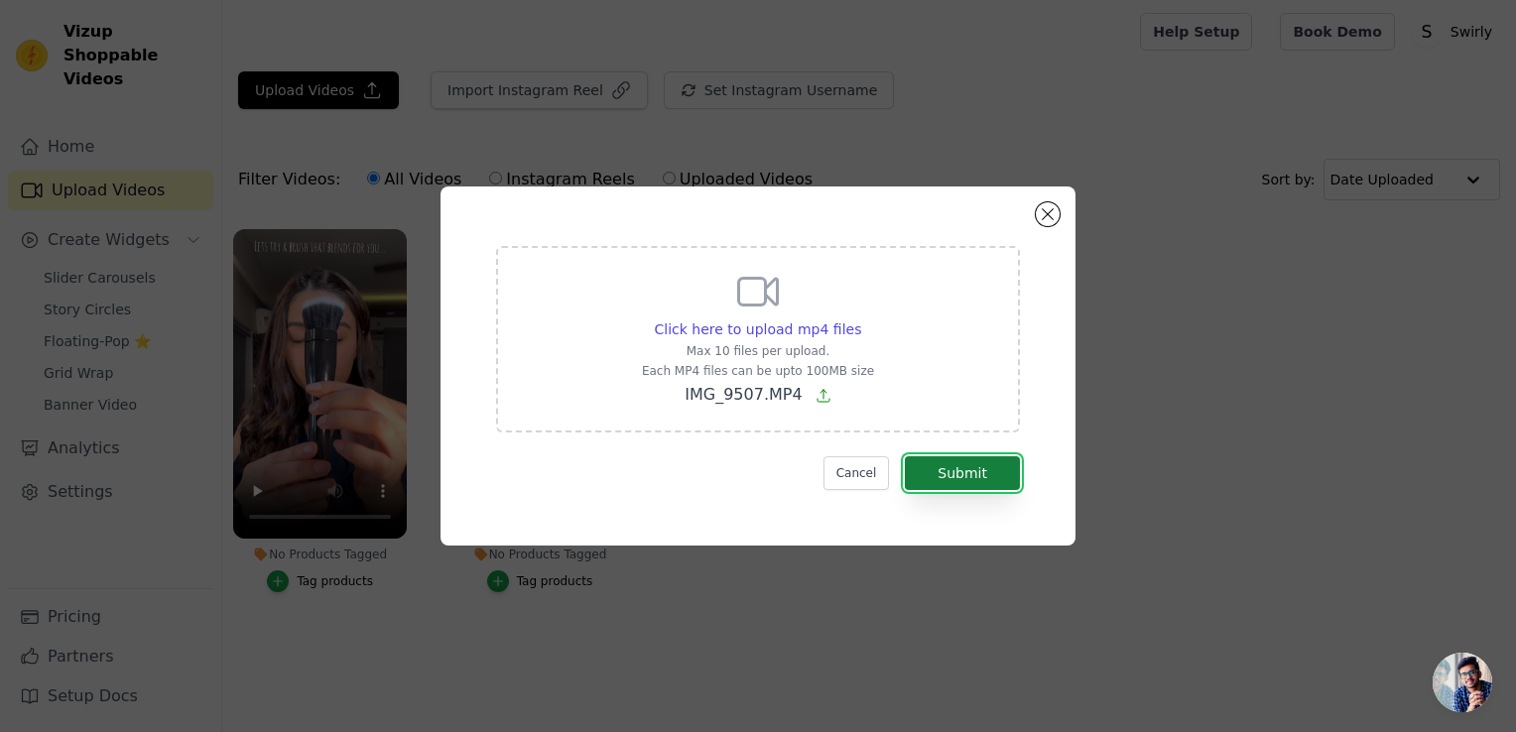
click at [983, 478] on button "Submit" at bounding box center [962, 473] width 115 height 34
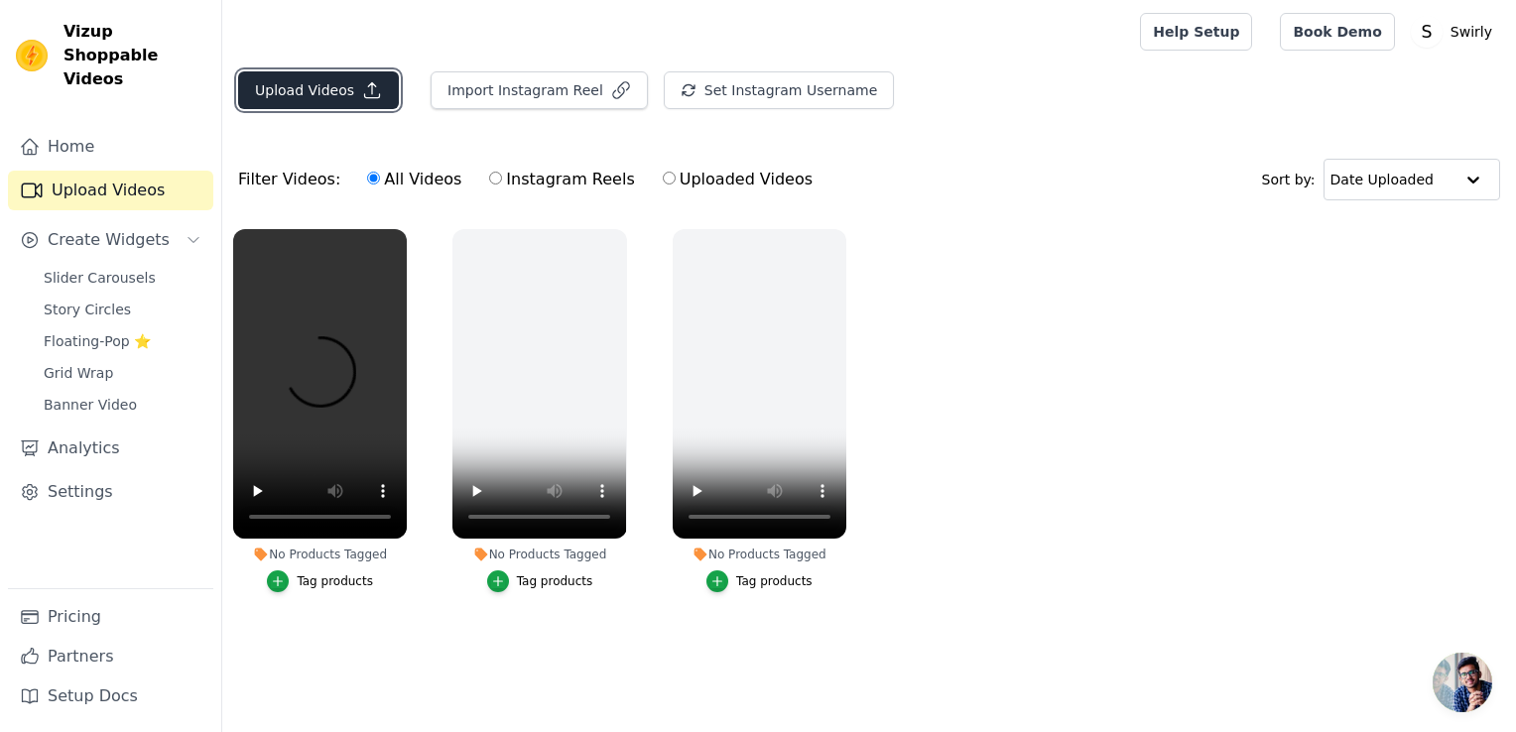
click at [302, 85] on button "Upload Videos" at bounding box center [318, 90] width 161 height 38
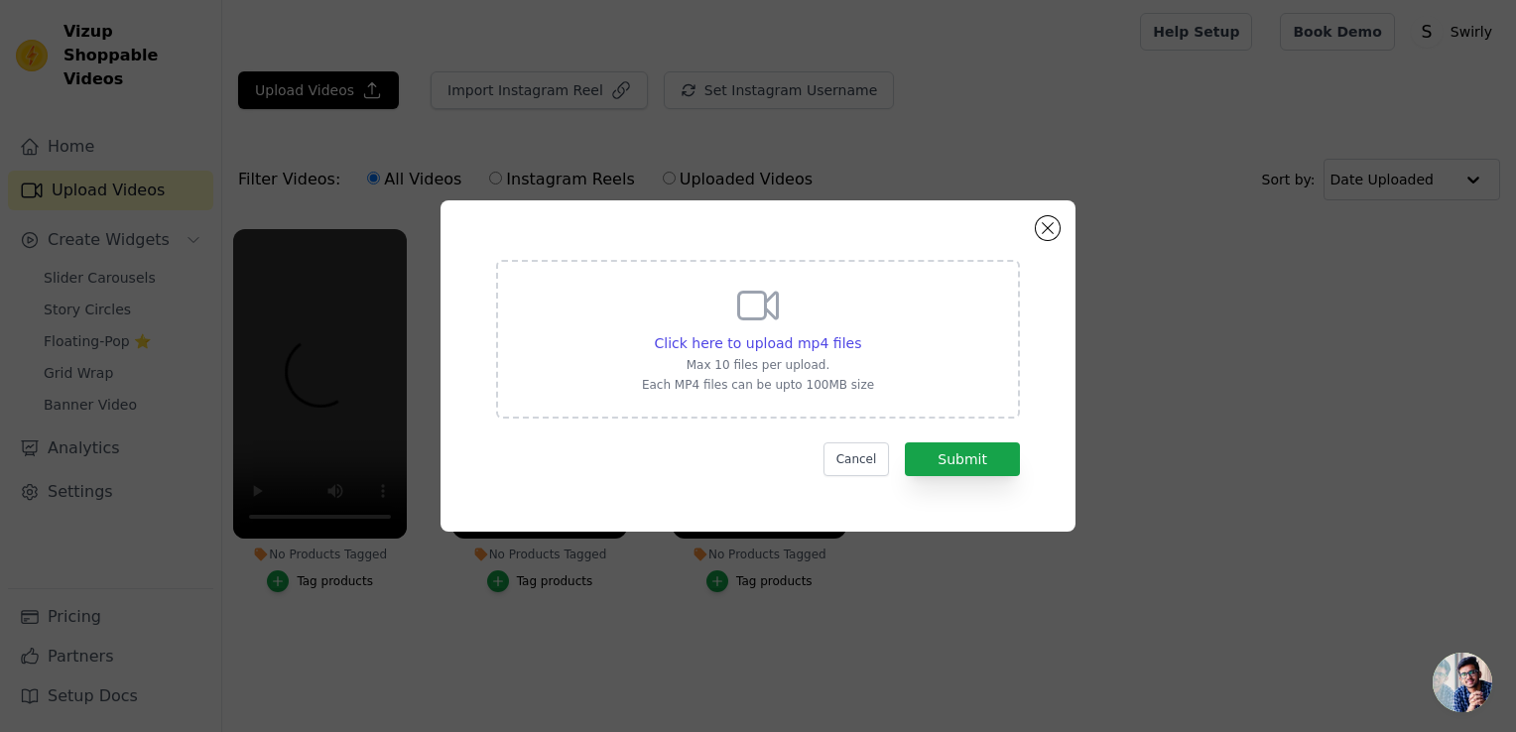
click at [836, 312] on div "Click here to upload mp4 files Max 10 files per upload. Each MP4 files can be u…" at bounding box center [758, 337] width 232 height 111
click at [860, 332] on input "Click here to upload mp4 files Max 10 files per upload. Each MP4 files can be u…" at bounding box center [860, 332] width 1 height 1
type input "C:\fakepath\IMG_9510.MP4"
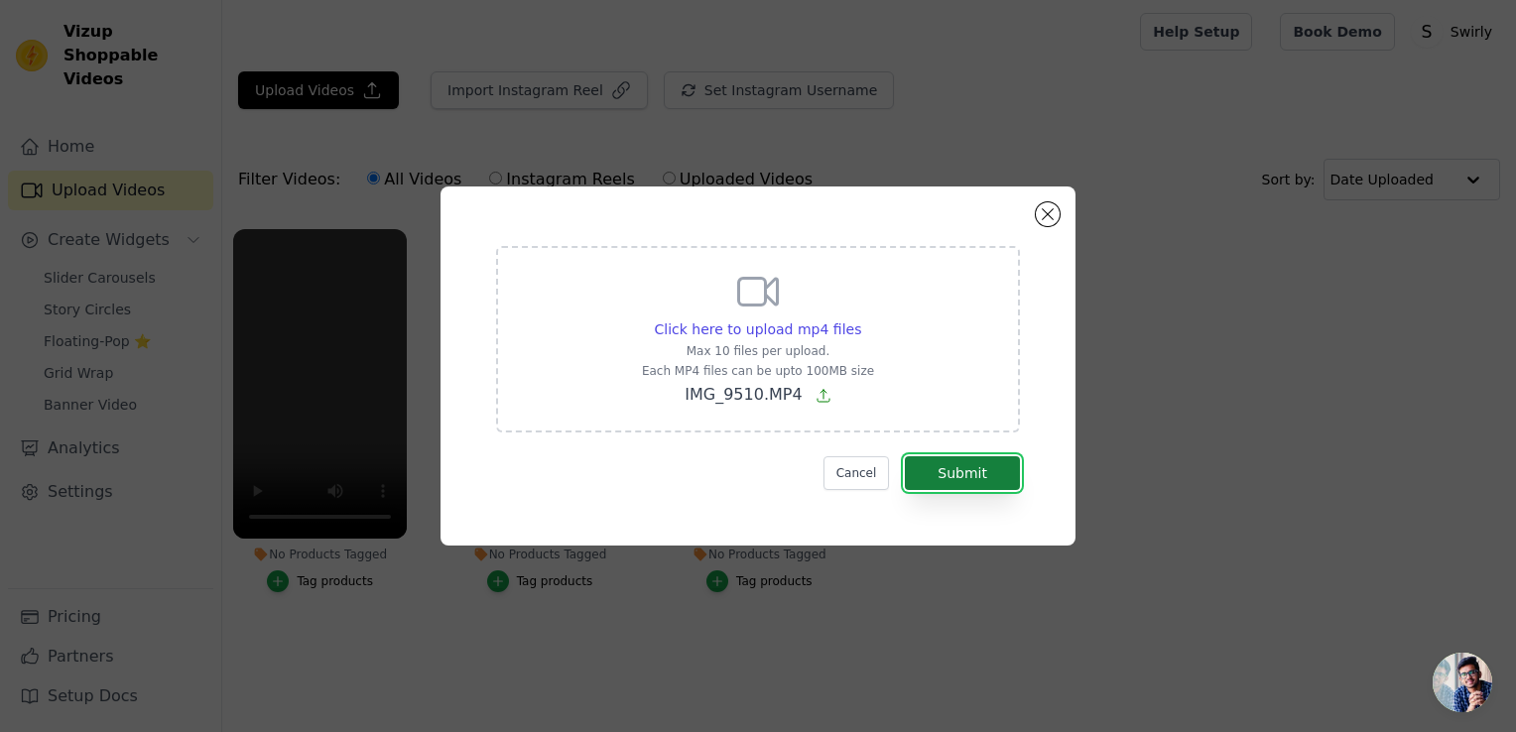
click at [991, 463] on button "Submit" at bounding box center [962, 473] width 115 height 34
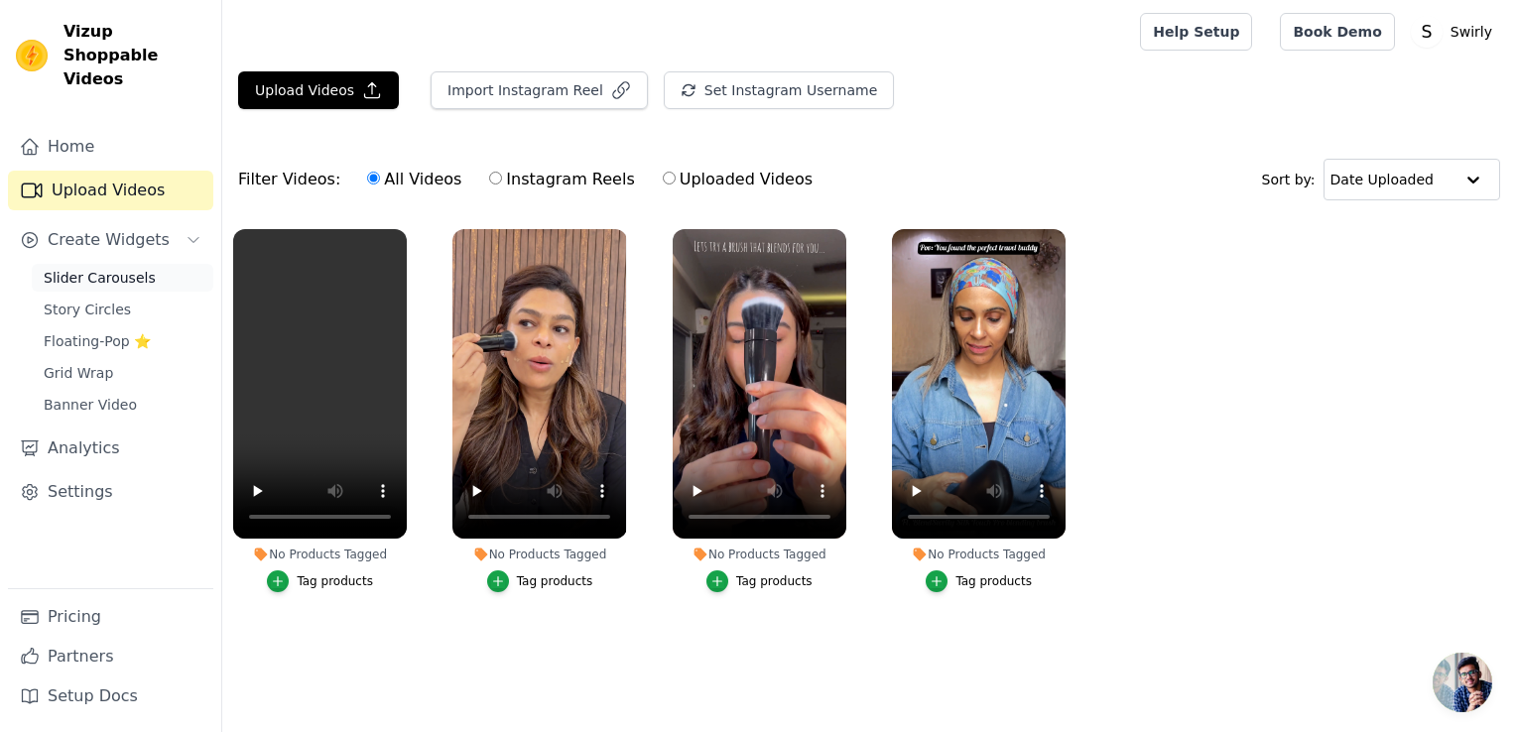
click at [92, 268] on span "Slider Carousels" at bounding box center [100, 278] width 112 height 20
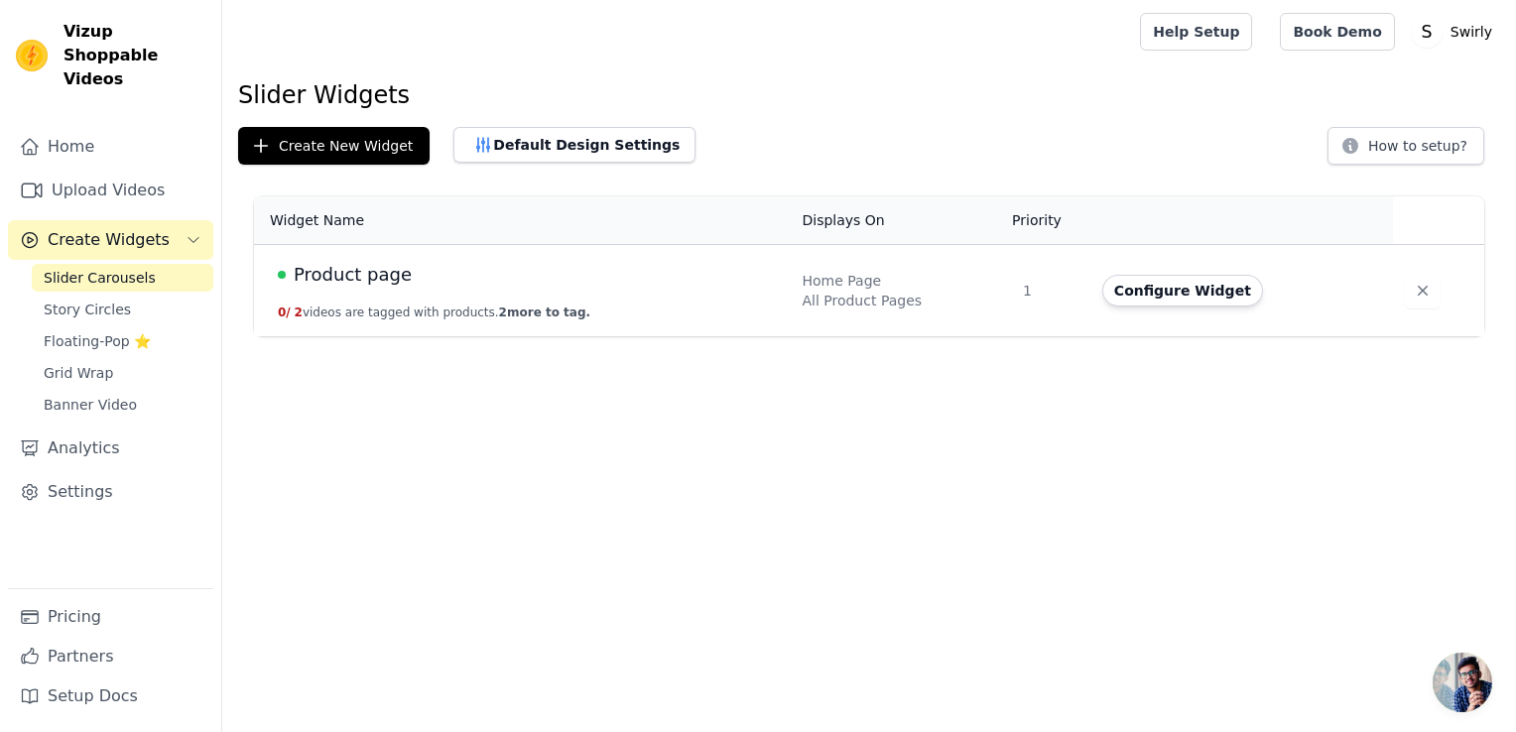
click at [743, 284] on div "Product page" at bounding box center [528, 275] width 500 height 28
click at [1211, 277] on button "Configure Widget" at bounding box center [1183, 291] width 161 height 32
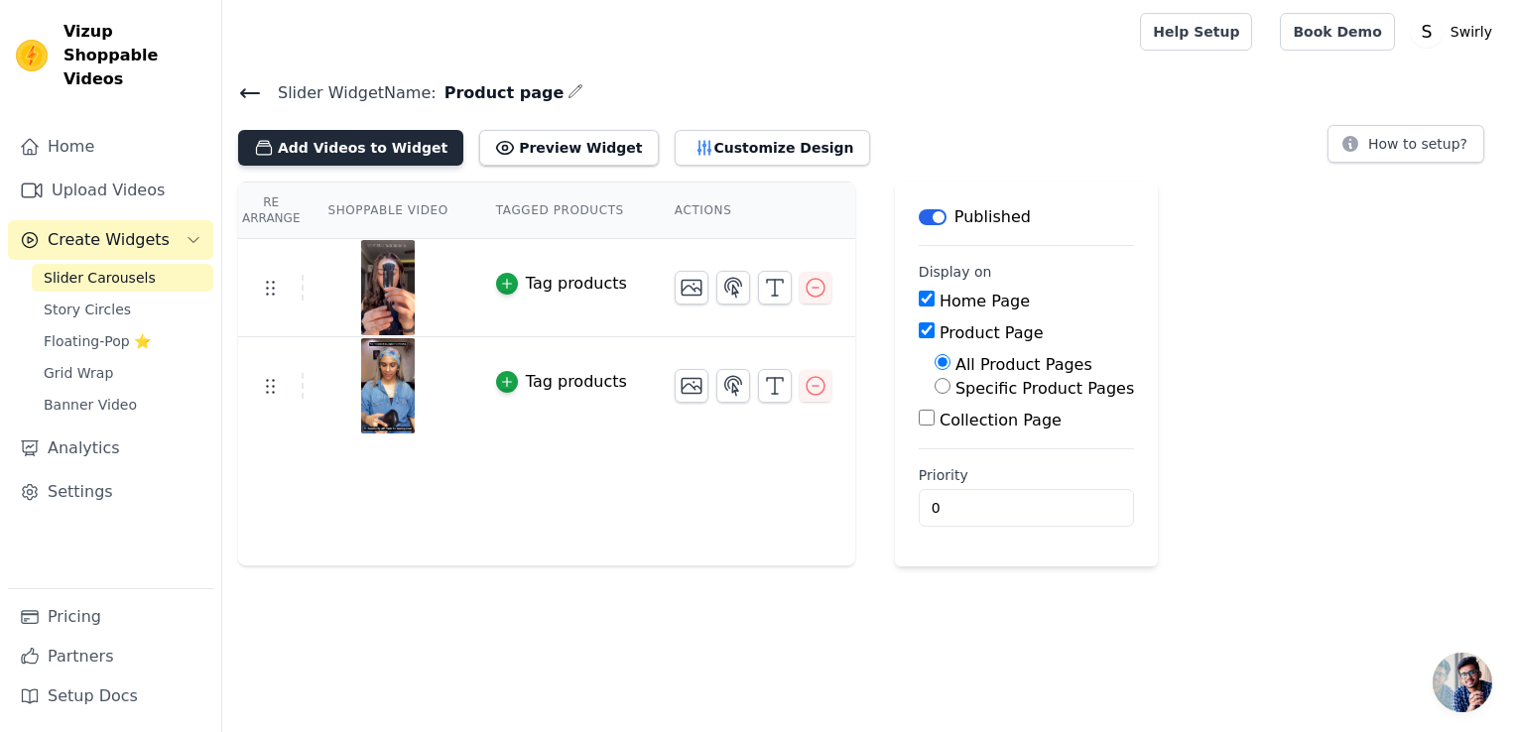
click at [418, 143] on button "Add Videos to Widget" at bounding box center [350, 148] width 225 height 36
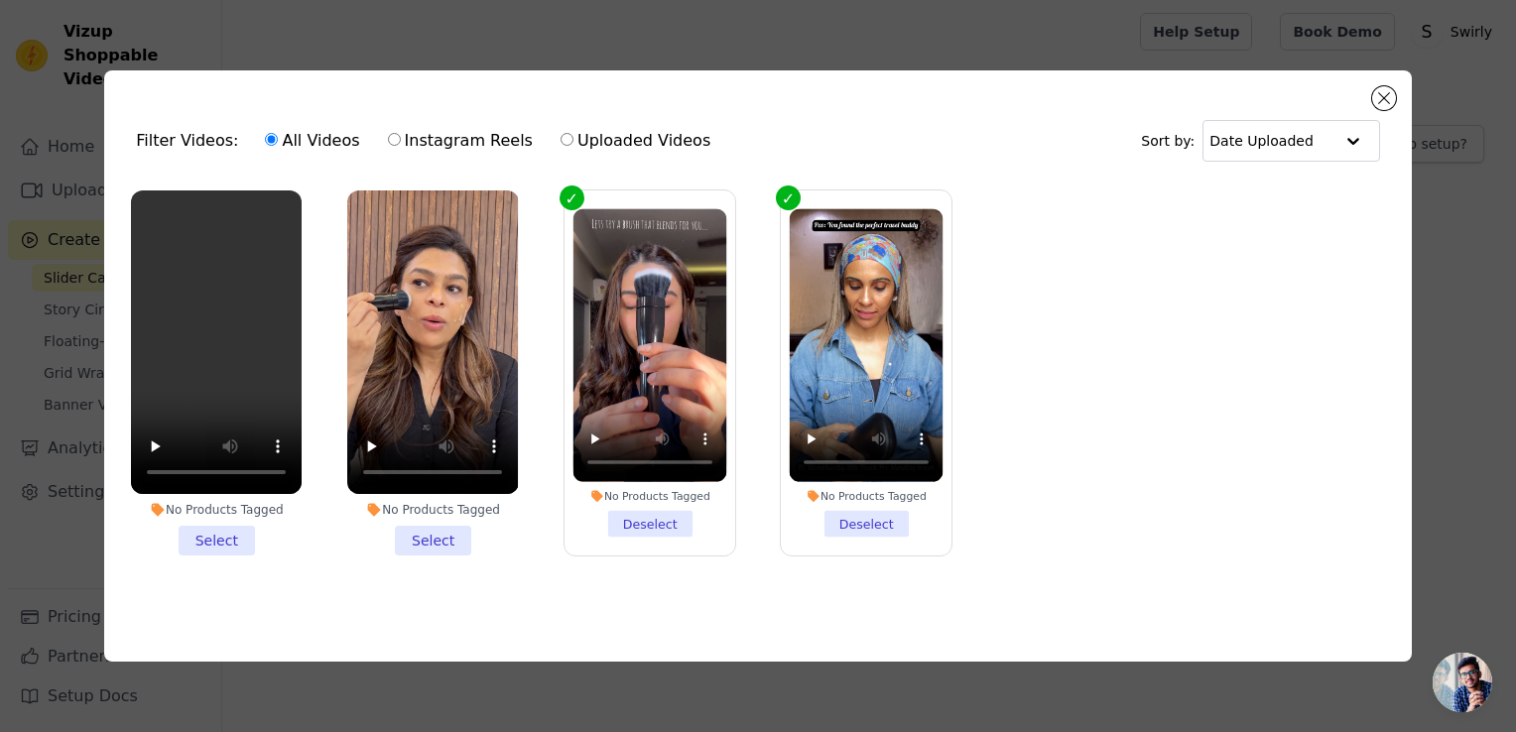
click at [449, 536] on li "No Products Tagged Select" at bounding box center [432, 373] width 171 height 365
click at [0, 0] on input "No Products Tagged Select" at bounding box center [0, 0] width 0 height 0
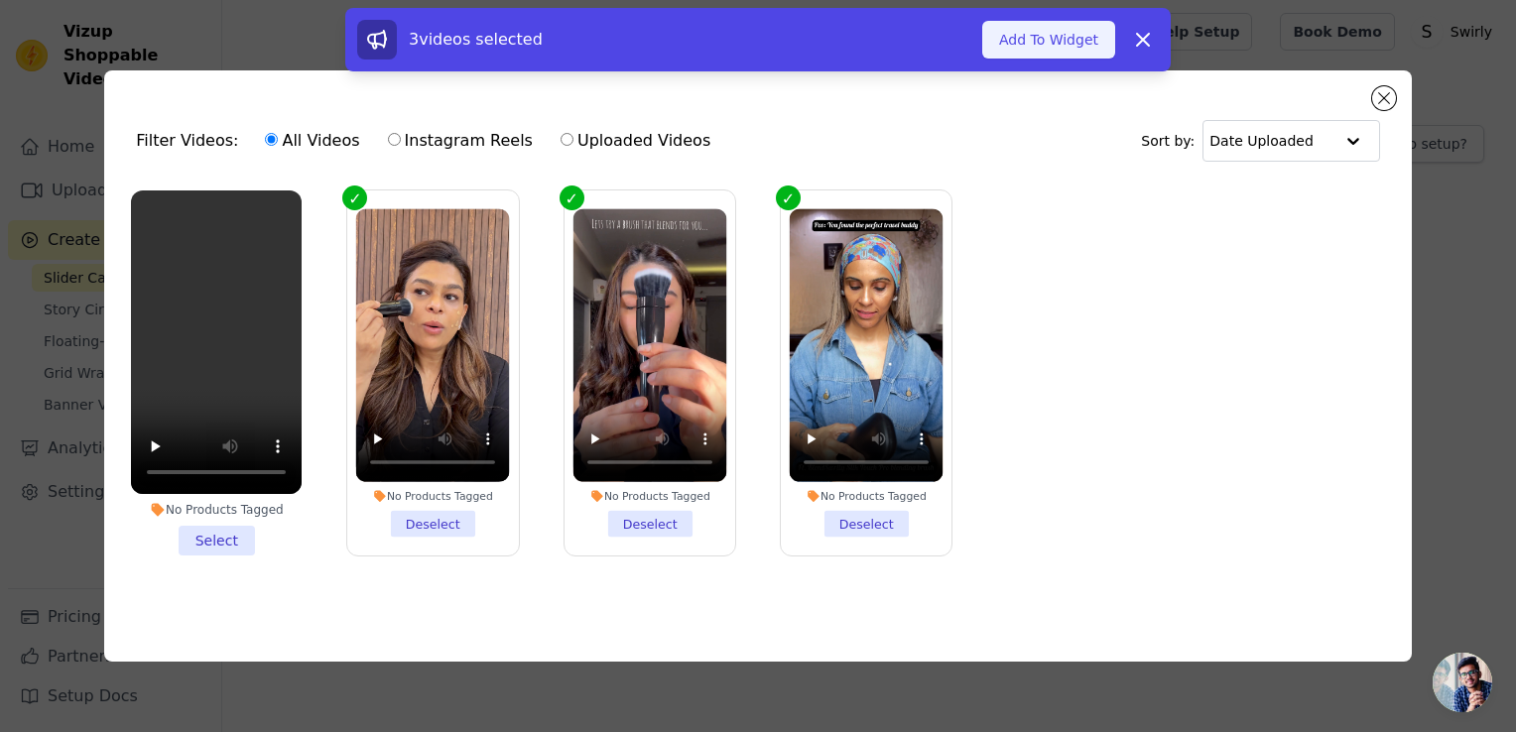
click at [1027, 35] on button "Add To Widget" at bounding box center [1048, 40] width 133 height 38
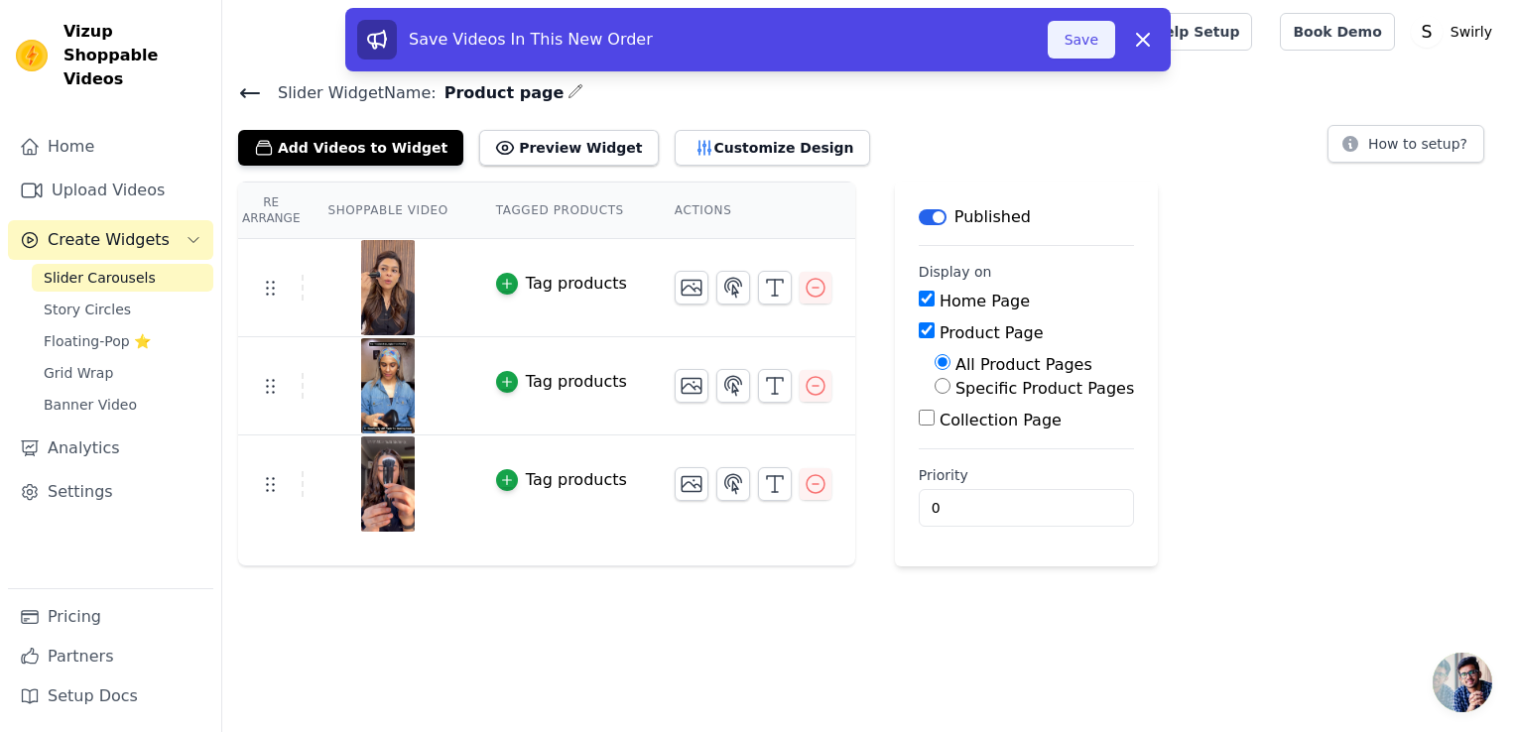
click at [1094, 38] on button "Save" at bounding box center [1081, 40] width 67 height 38
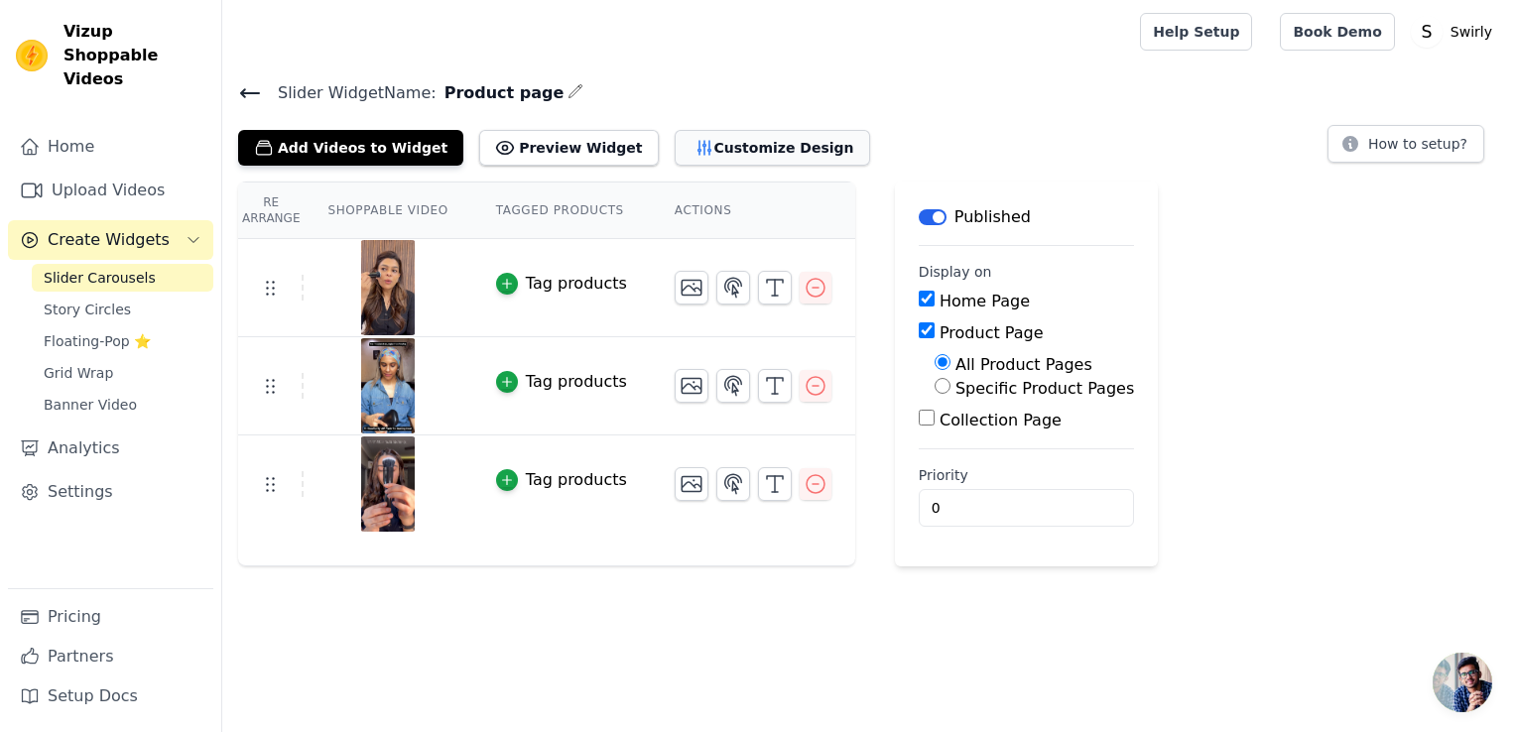
click at [708, 156] on button "Customize Design" at bounding box center [772, 148] width 195 height 36
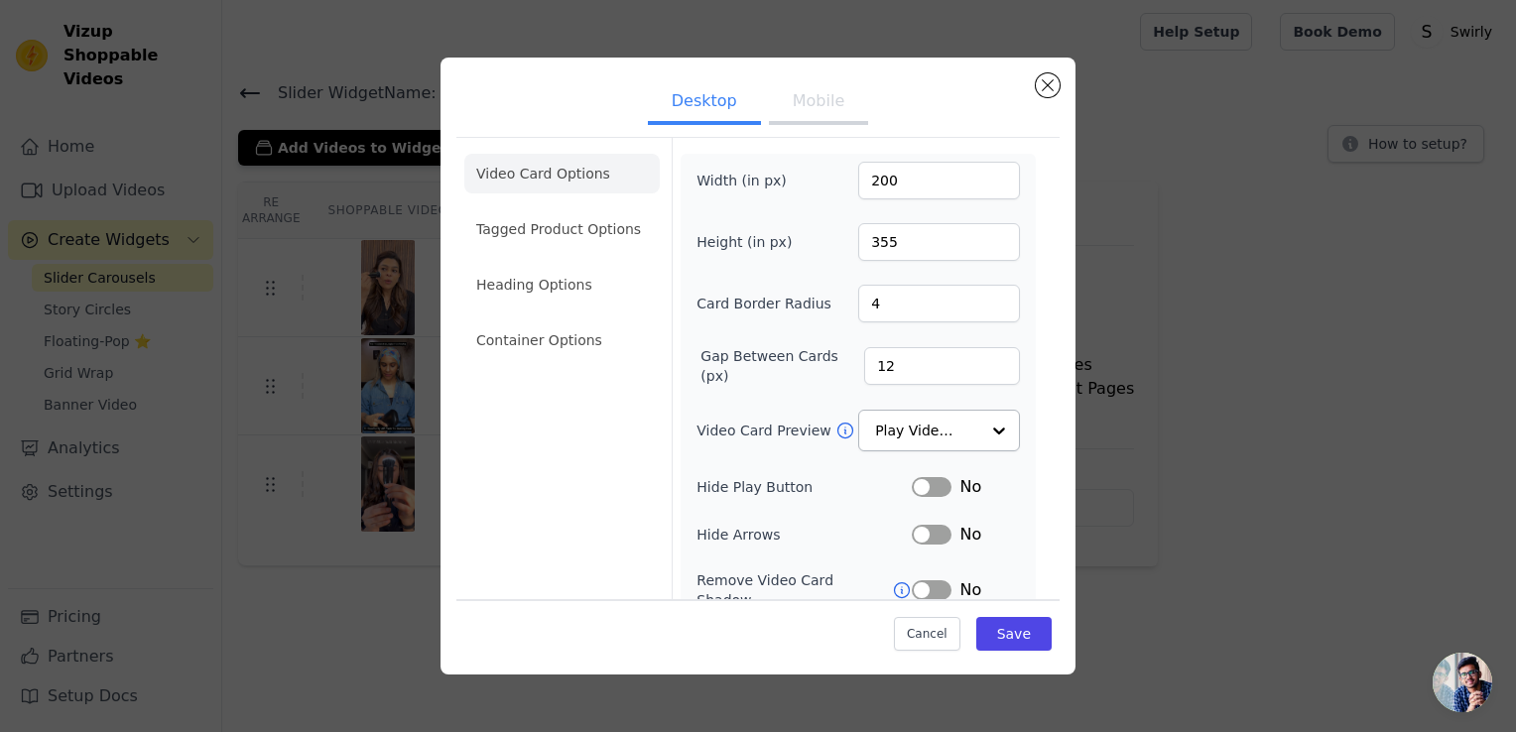
scroll to position [148, 0]
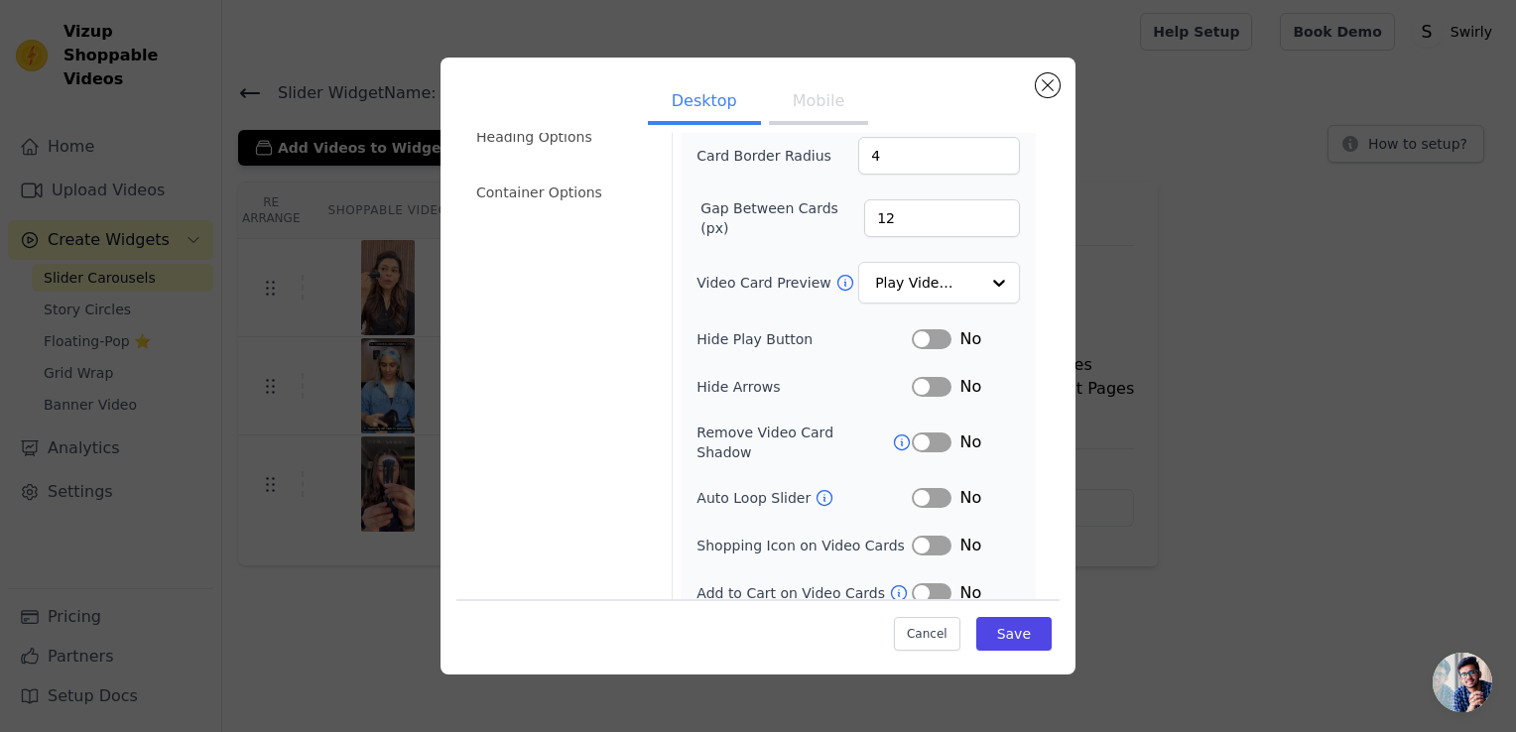
click at [814, 108] on button "Mobile" at bounding box center [818, 103] width 99 height 44
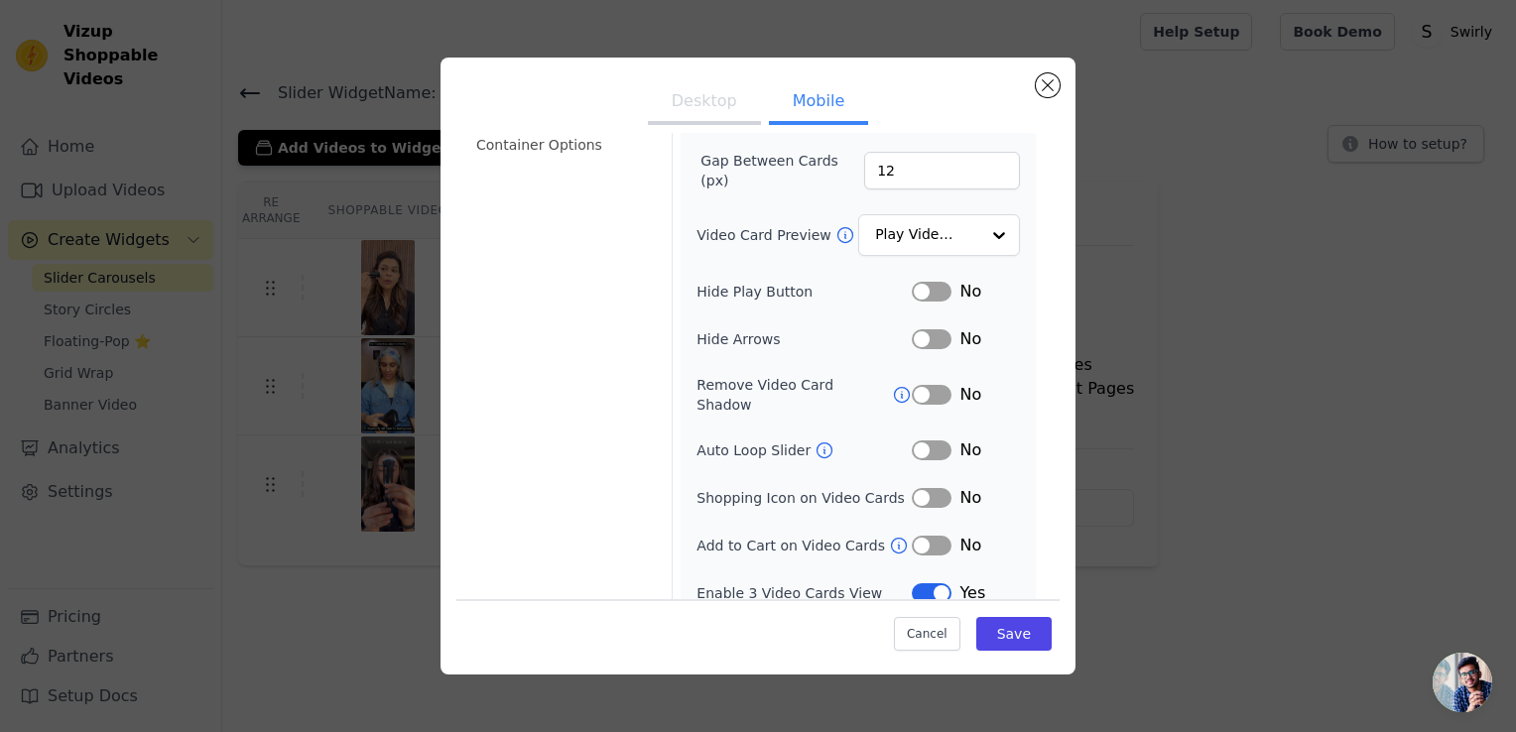
click at [929, 584] on button "Label" at bounding box center [932, 594] width 40 height 20
click at [990, 627] on button "Save" at bounding box center [1013, 634] width 75 height 34
